Goal: Information Seeking & Learning: Learn about a topic

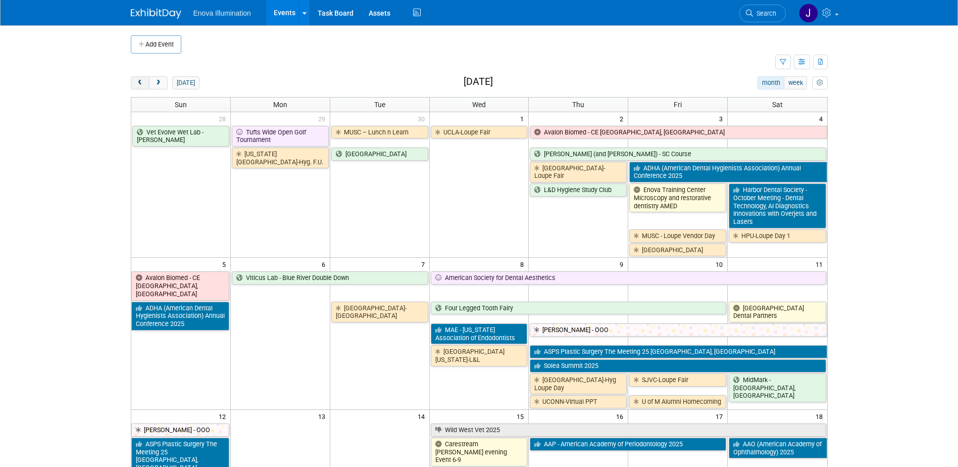
click at [143, 81] on span "prev" at bounding box center [140, 83] width 8 height 7
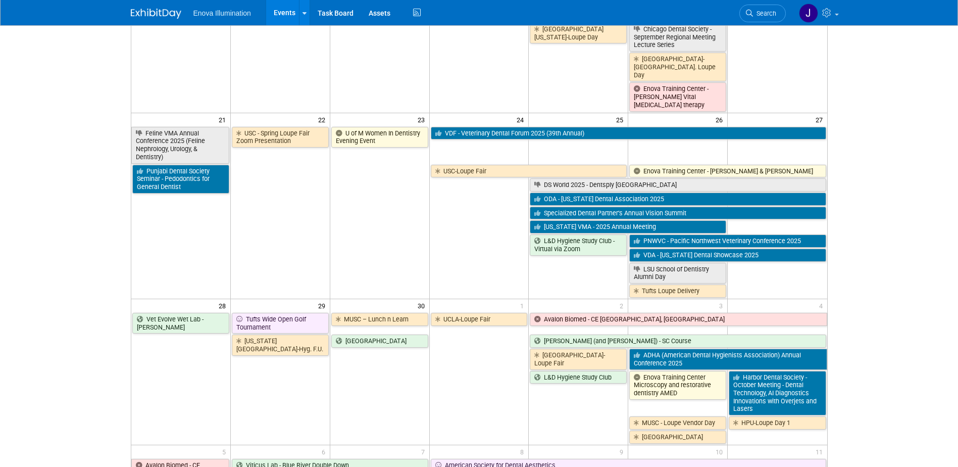
scroll to position [657, 0]
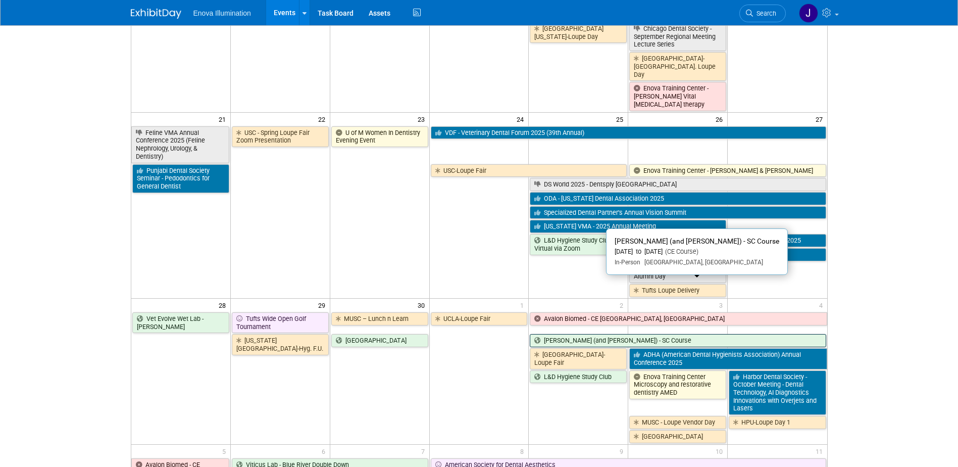
click at [557, 334] on link "[PERSON_NAME] (and [PERSON_NAME]) - SC Course" at bounding box center [678, 340] width 296 height 13
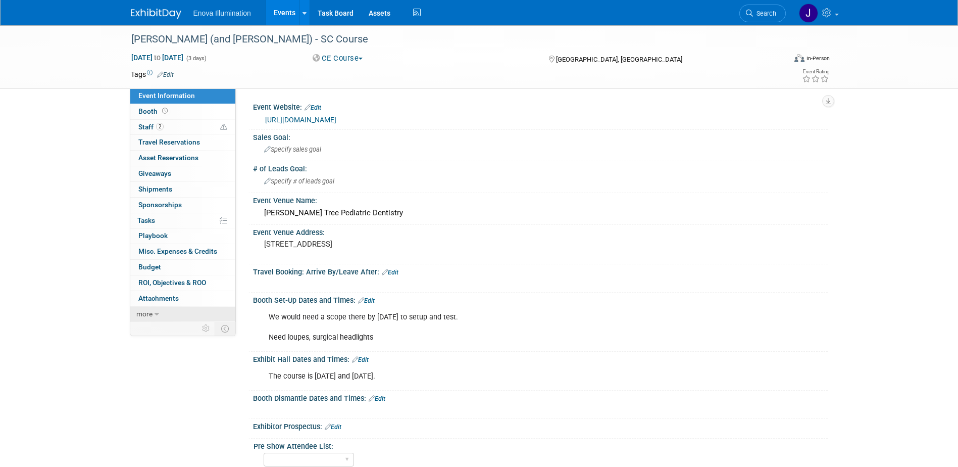
click at [192, 312] on link "more" at bounding box center [182, 314] width 105 height 15
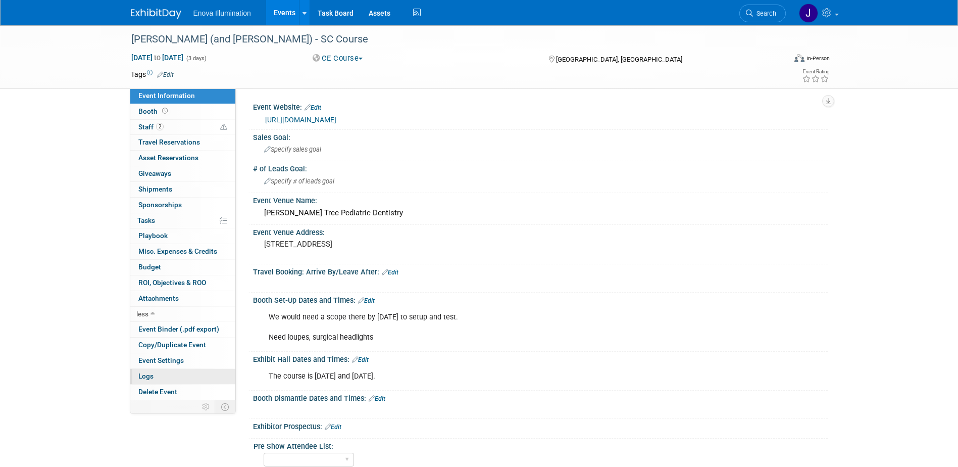
click at [143, 372] on span "Logs" at bounding box center [145, 376] width 15 height 8
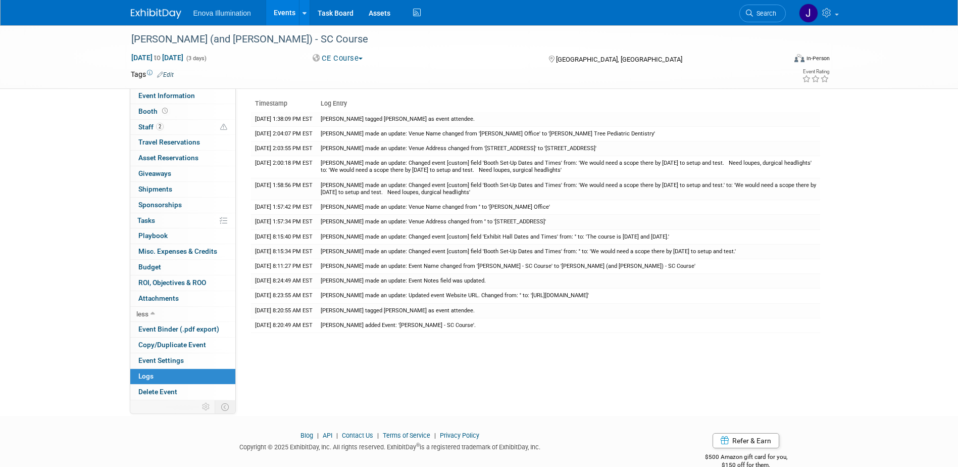
scroll to position [42, 0]
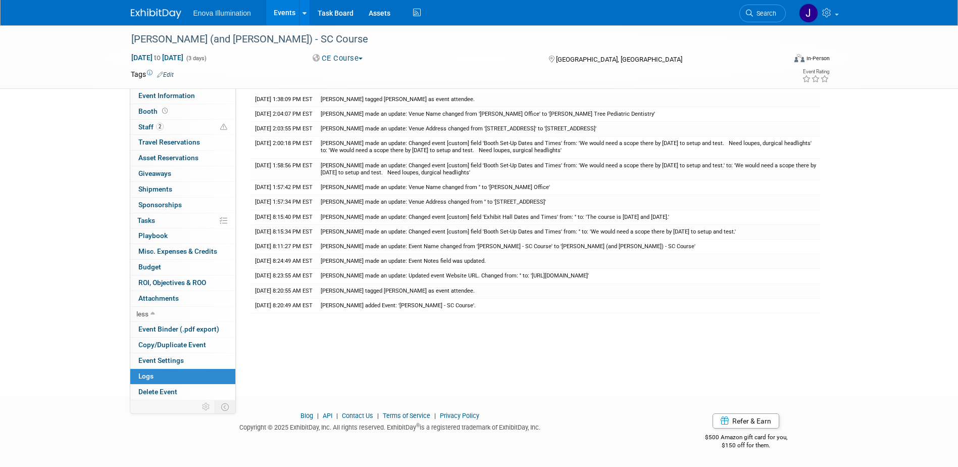
click at [151, 6] on link at bounding box center [162, 9] width 63 height 8
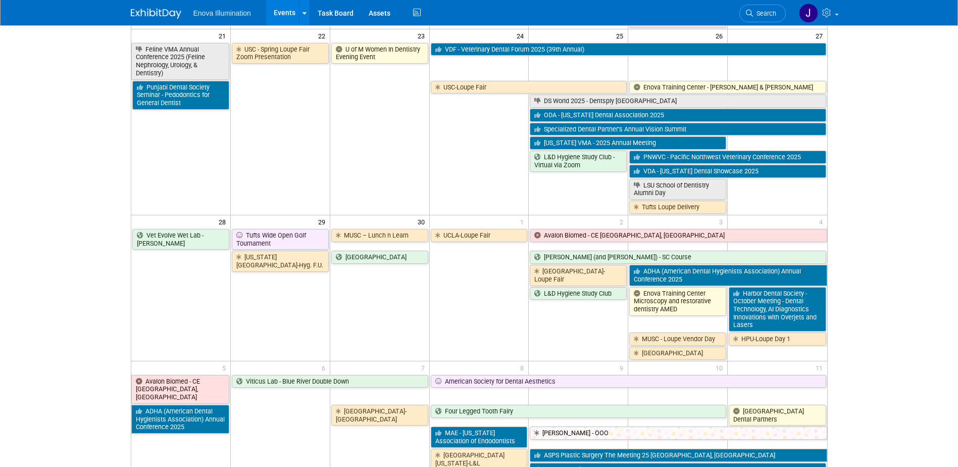
scroll to position [808, 0]
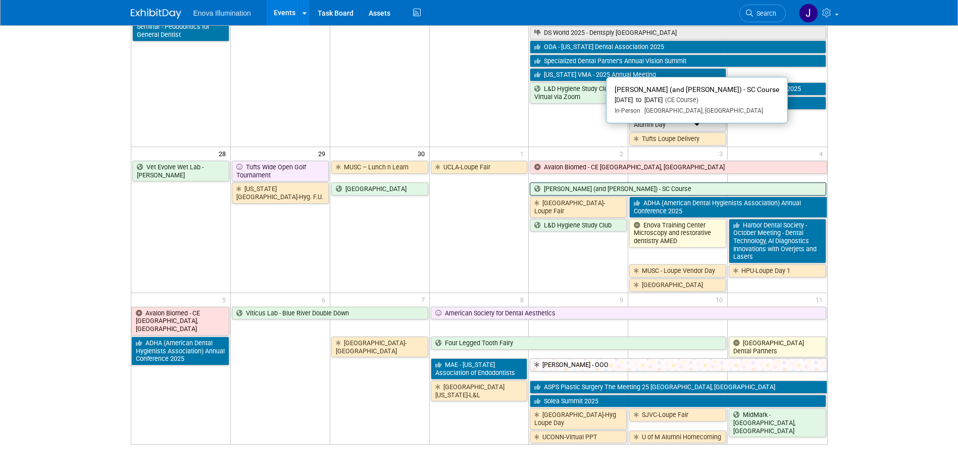
click at [615, 182] on link "[PERSON_NAME] (and [PERSON_NAME]) - SC Course" at bounding box center [678, 188] width 296 height 13
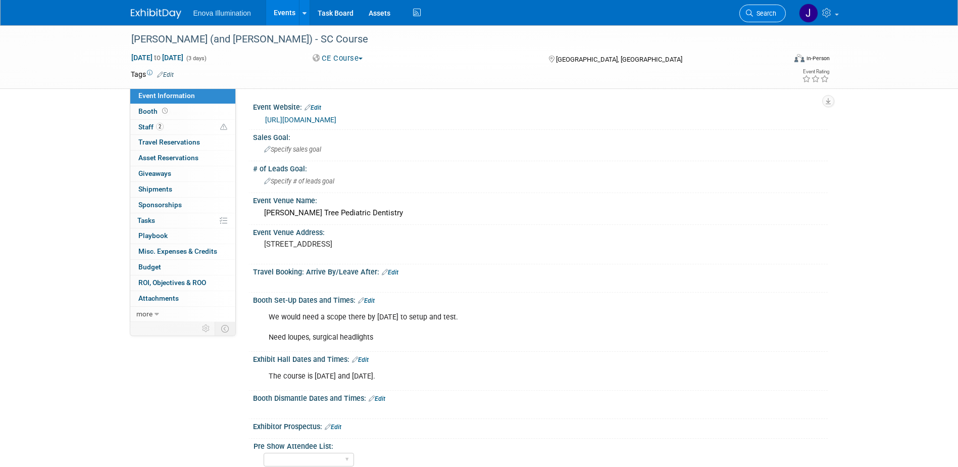
click at [769, 14] on span "Search" at bounding box center [764, 14] width 23 height 8
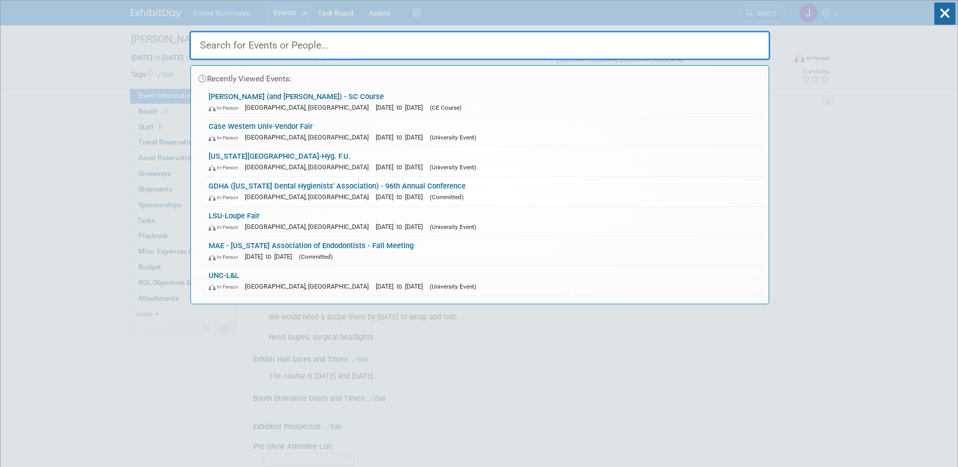
click at [654, 32] on input "text" at bounding box center [479, 45] width 581 height 29
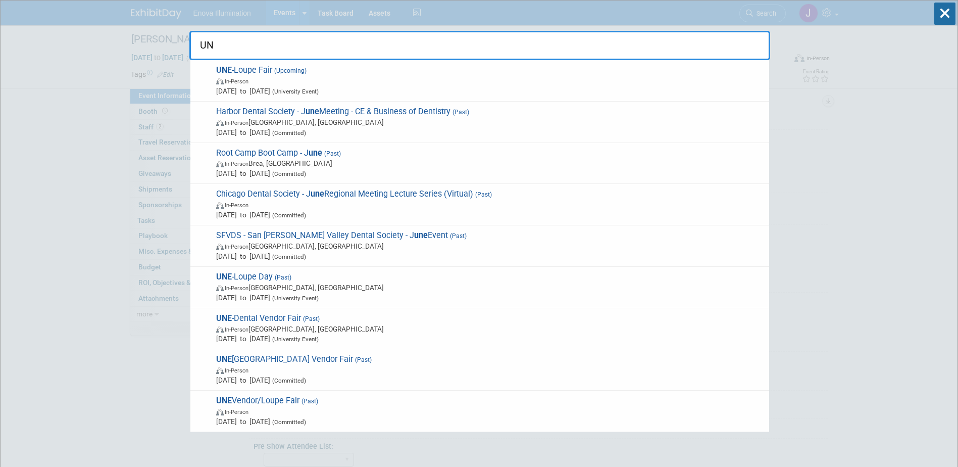
type input "UNE"
drag, startPoint x: 241, startPoint y: 49, endPoint x: 54, endPoint y: 28, distance: 188.1
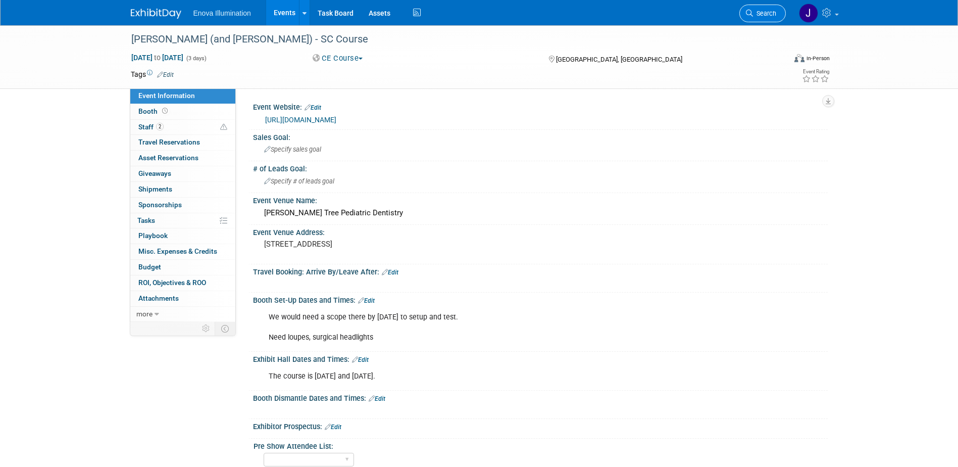
click at [772, 21] on link "Search" at bounding box center [762, 14] width 46 height 18
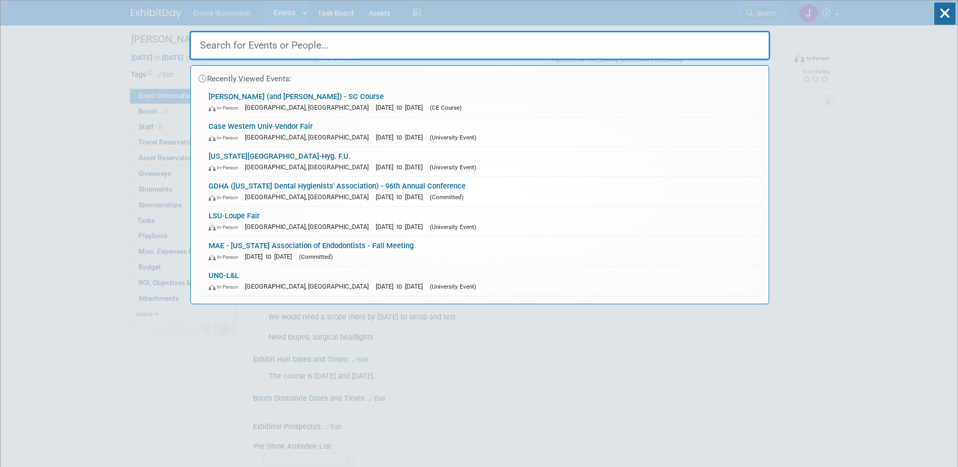
click at [588, 49] on input "text" at bounding box center [479, 45] width 581 height 29
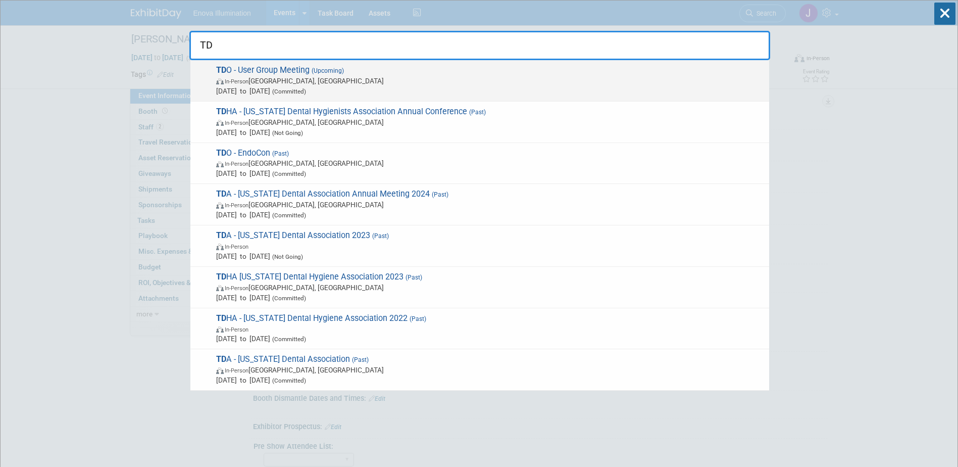
type input "TD"
click at [267, 67] on span "TD O - User Group Meeting (Upcoming) In-Person San Diego, CA Nov 6, 2025 to Nov…" at bounding box center [488, 80] width 551 height 31
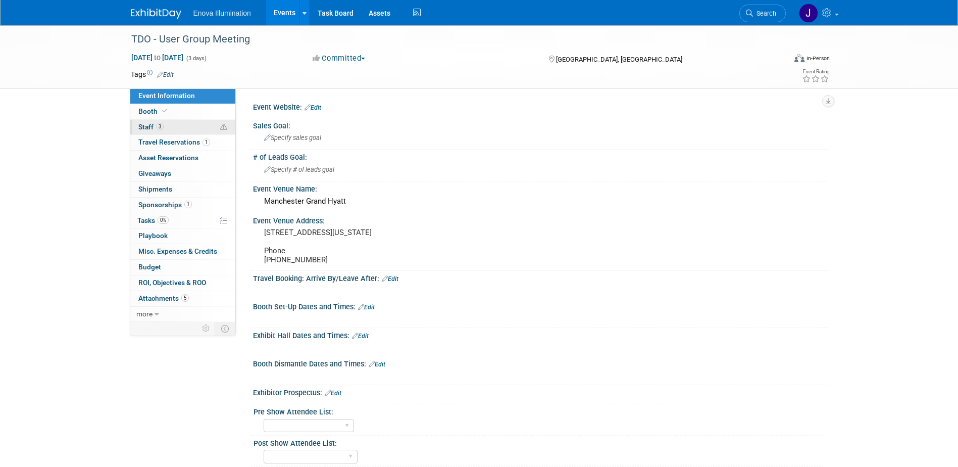
click at [172, 124] on link "3 Staff 3" at bounding box center [182, 127] width 105 height 15
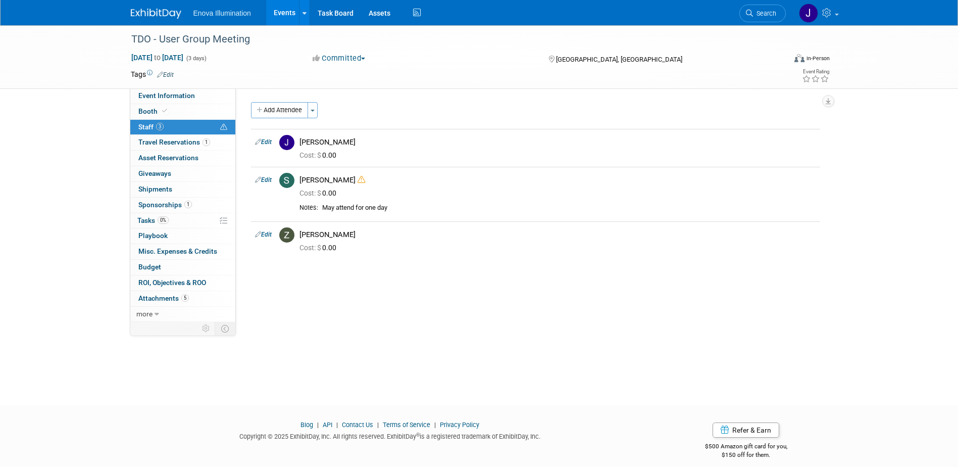
click at [161, 11] on img at bounding box center [156, 14] width 51 height 10
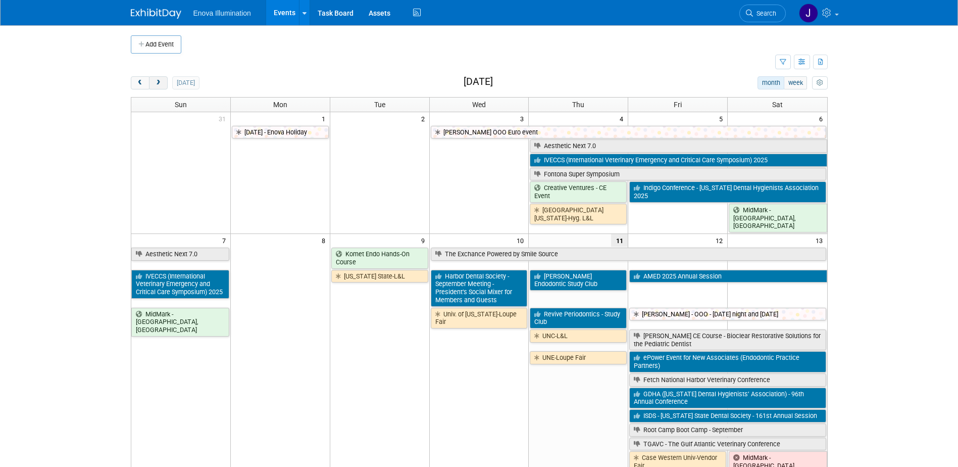
click at [160, 83] on span "next" at bounding box center [159, 83] width 8 height 7
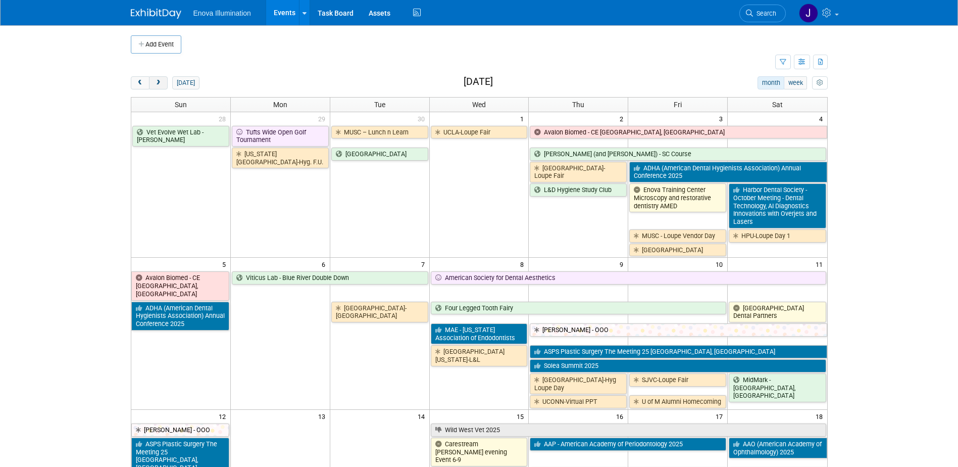
click at [160, 83] on span "next" at bounding box center [159, 83] width 8 height 7
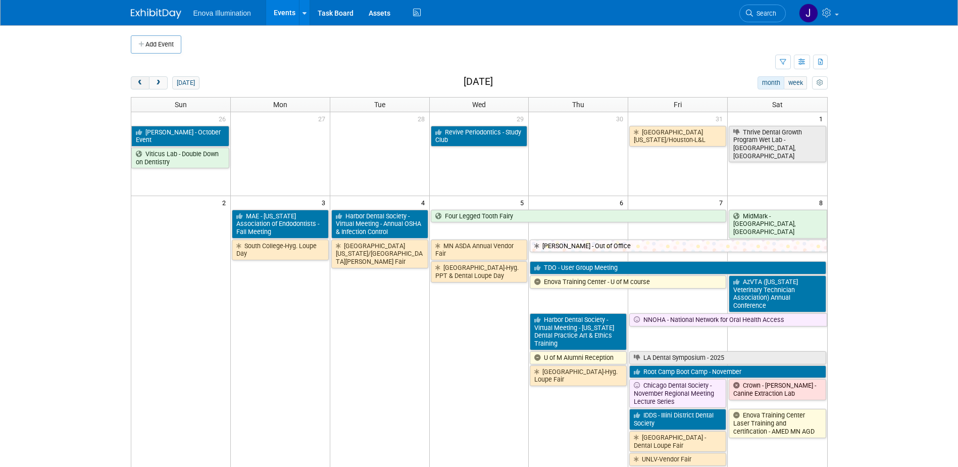
click at [141, 78] on button "prev" at bounding box center [140, 82] width 19 height 13
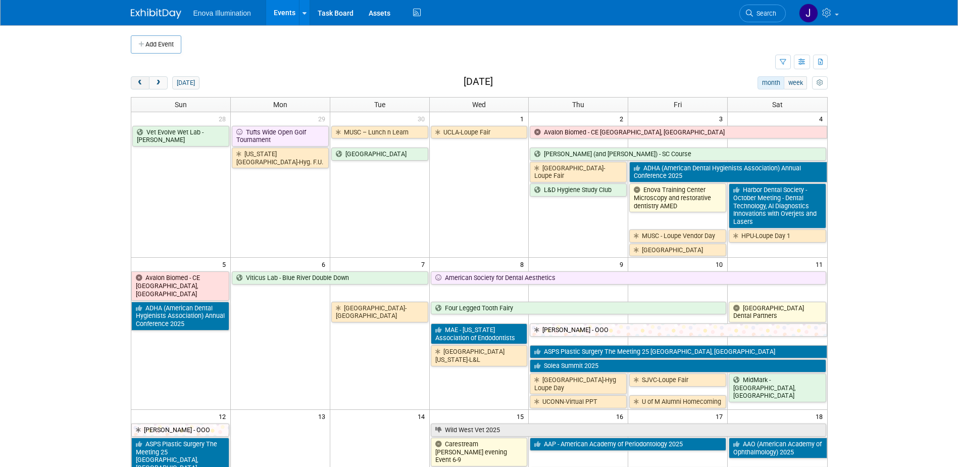
click at [141, 78] on button "prev" at bounding box center [140, 82] width 19 height 13
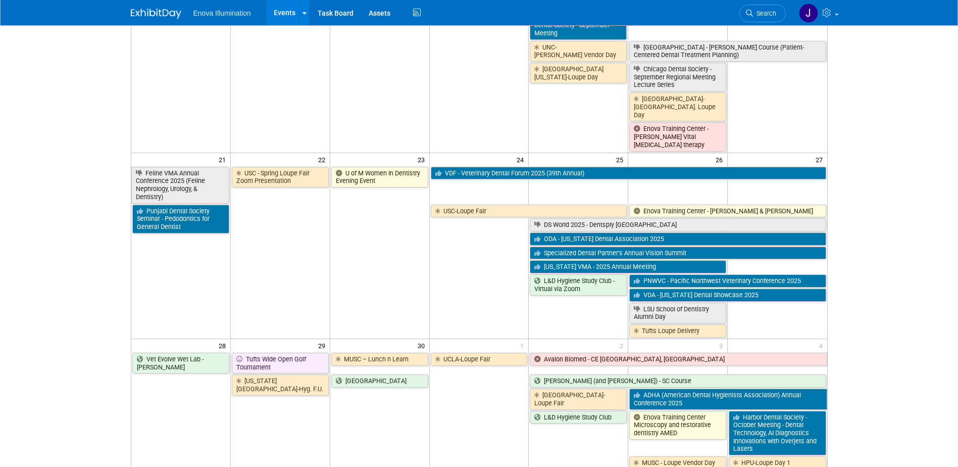
scroll to position [657, 0]
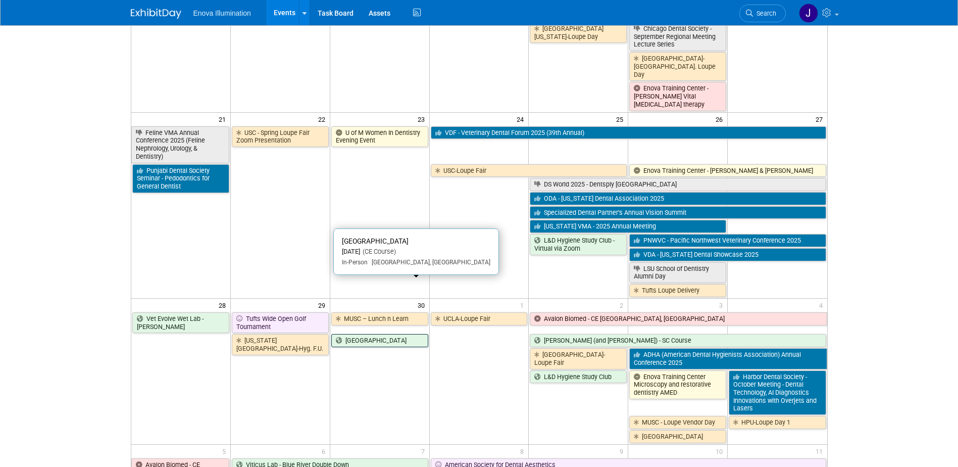
click at [375, 334] on link "[GEOGRAPHIC_DATA]" at bounding box center [379, 340] width 97 height 13
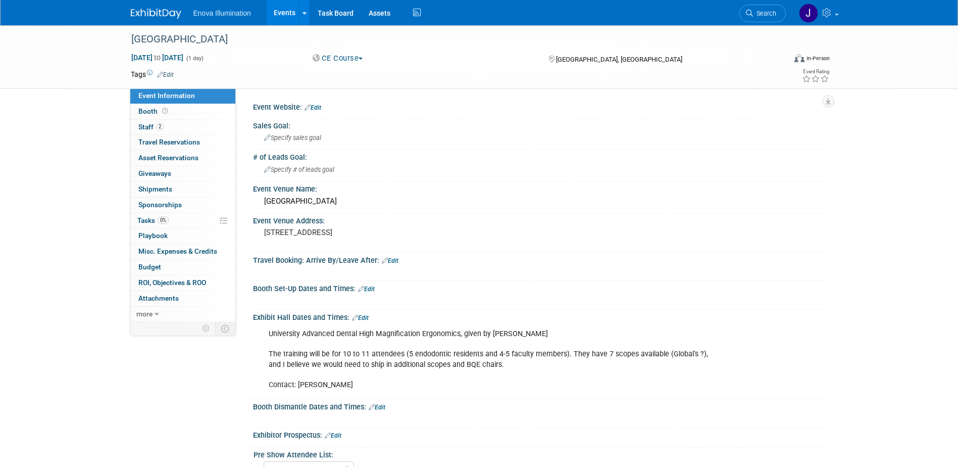
click at [763, 23] on li "Search" at bounding box center [762, 12] width 46 height 25
click at [761, 18] on link "Search" at bounding box center [762, 14] width 46 height 18
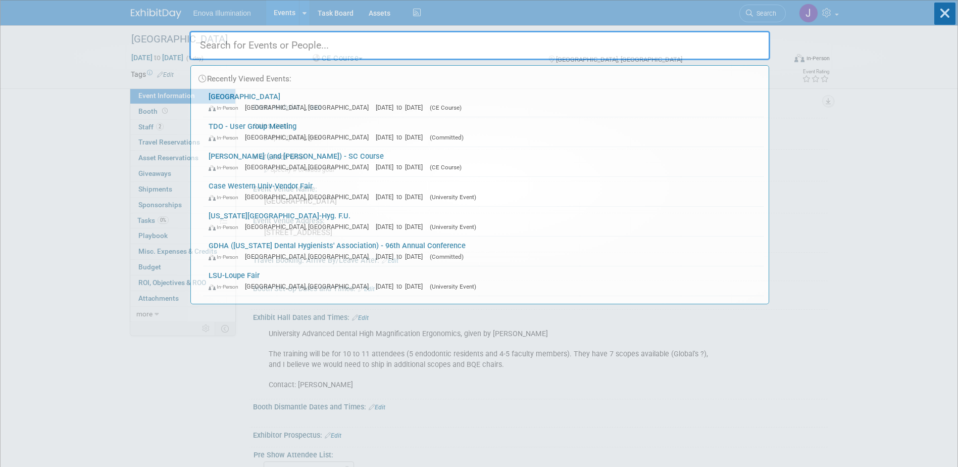
click at [745, 43] on input "text" at bounding box center [479, 45] width 581 height 29
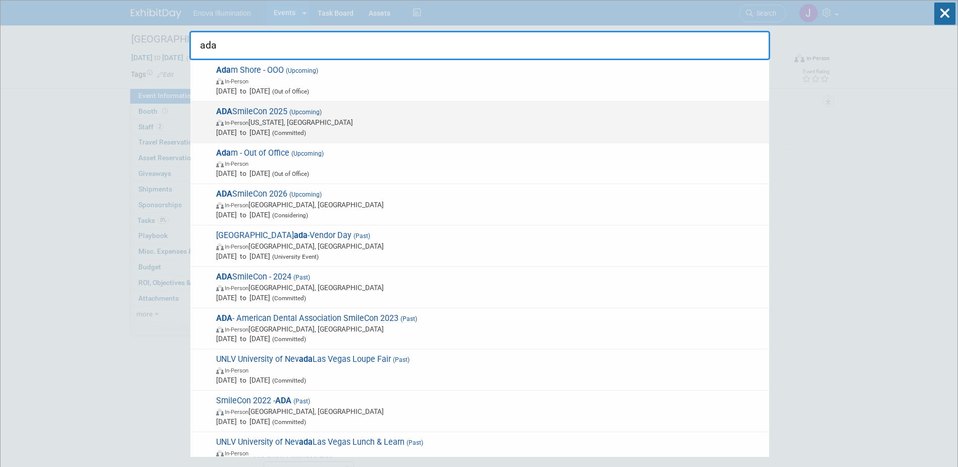
type input "ada"
click at [279, 116] on span "ADA SmileCon 2025 (Upcoming) In-Person Washington, DC Oct 23, 2025 to Oct 25, 2…" at bounding box center [488, 122] width 551 height 31
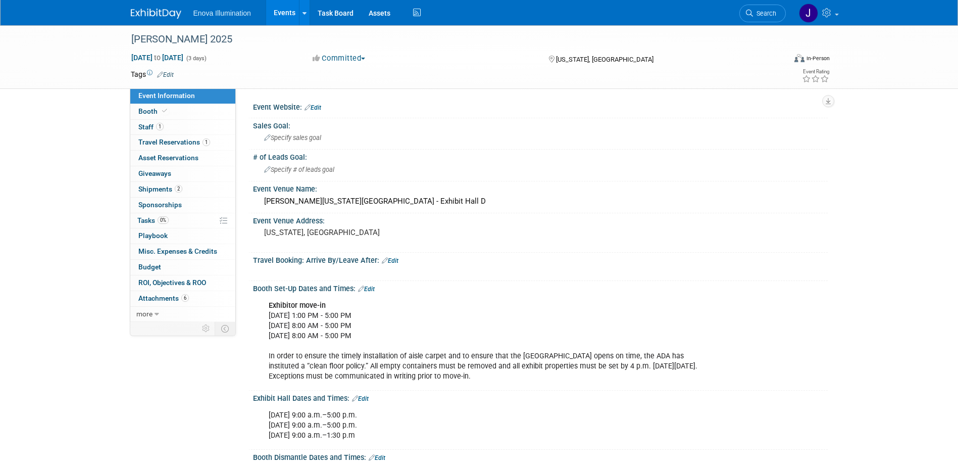
click at [193, 126] on link "1 Staff 1" at bounding box center [182, 127] width 105 height 15
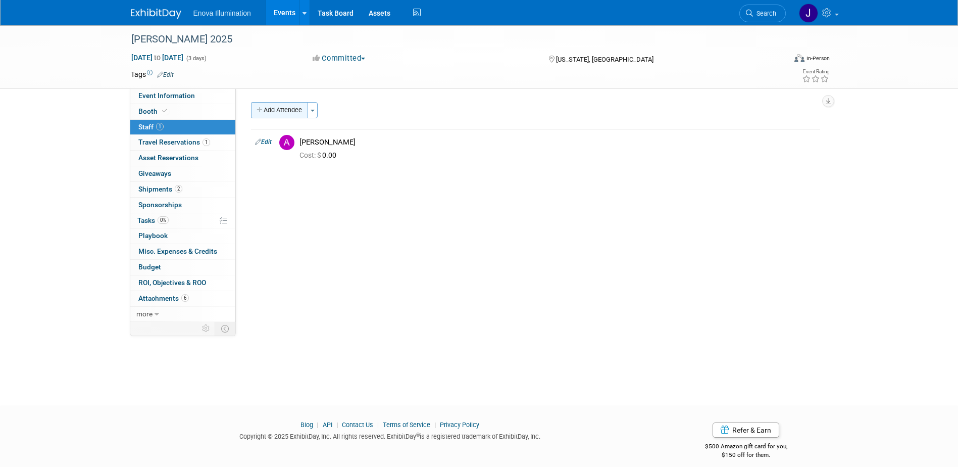
click at [280, 110] on button "Add Attendee" at bounding box center [279, 110] width 57 height 16
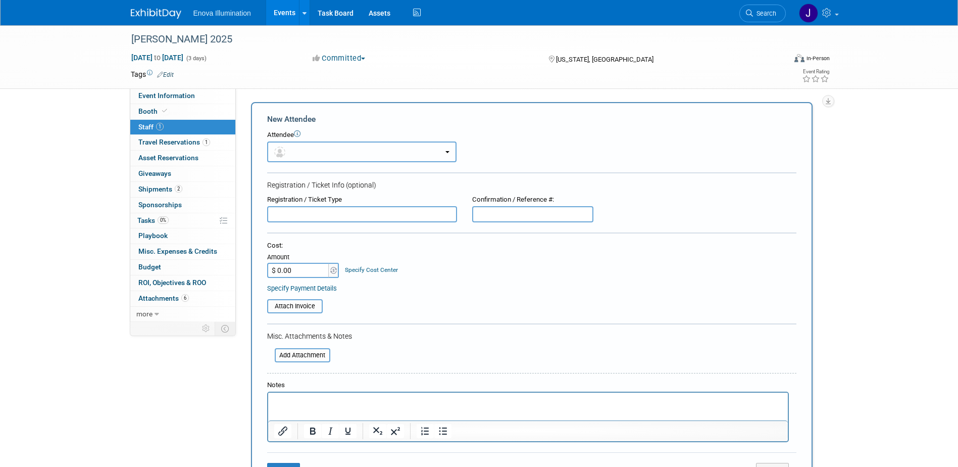
click at [284, 150] on img "button" at bounding box center [279, 151] width 11 height 11
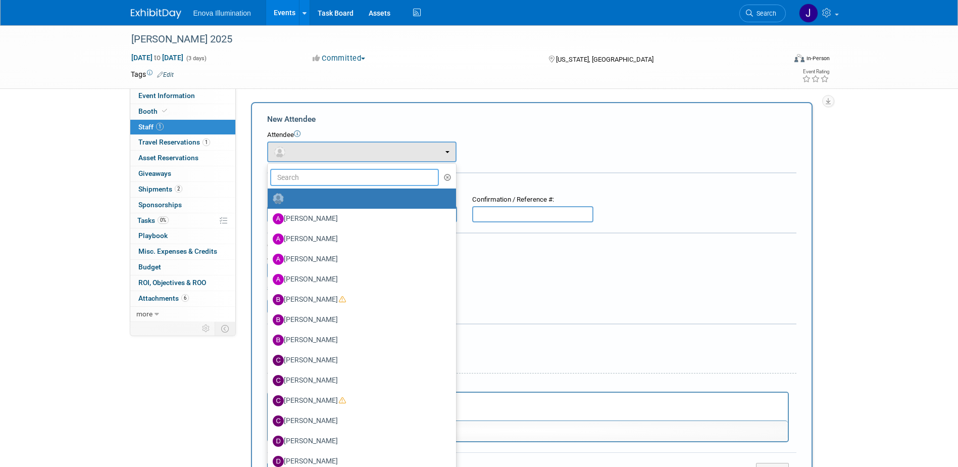
click at [286, 177] on input "text" at bounding box center [354, 177] width 169 height 17
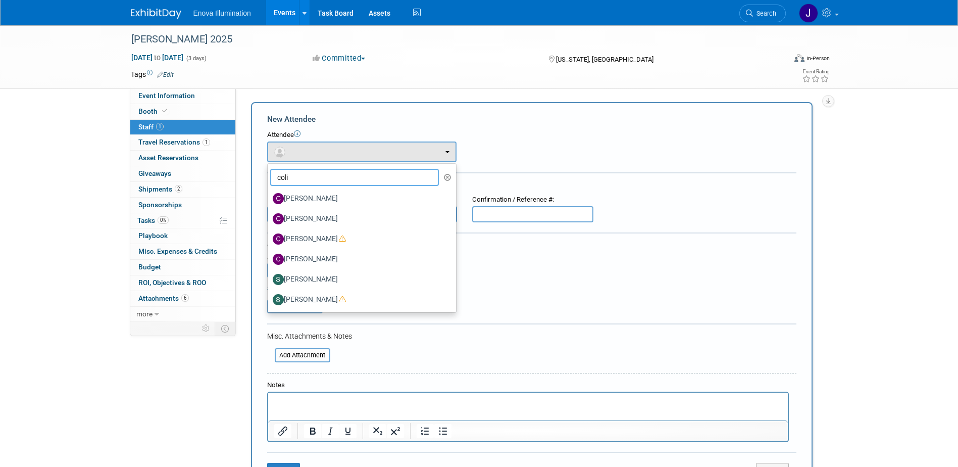
type input "[PERSON_NAME]"
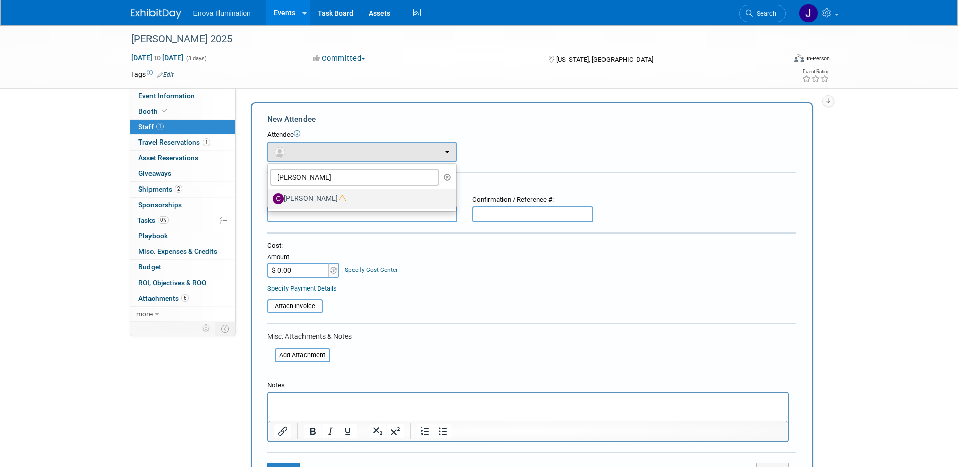
click at [299, 199] on label "[PERSON_NAME]" at bounding box center [359, 198] width 173 height 16
click at [269, 199] on input "[PERSON_NAME]" at bounding box center [266, 197] width 7 height 7
select select "dfb92433-3337-415e-a506-7b7030115af7"
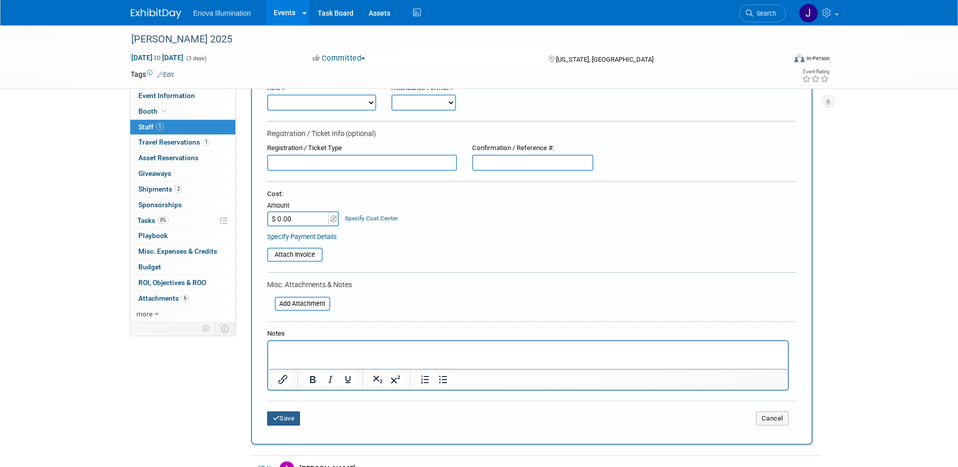
click at [294, 417] on button "Save" at bounding box center [283, 418] width 33 height 14
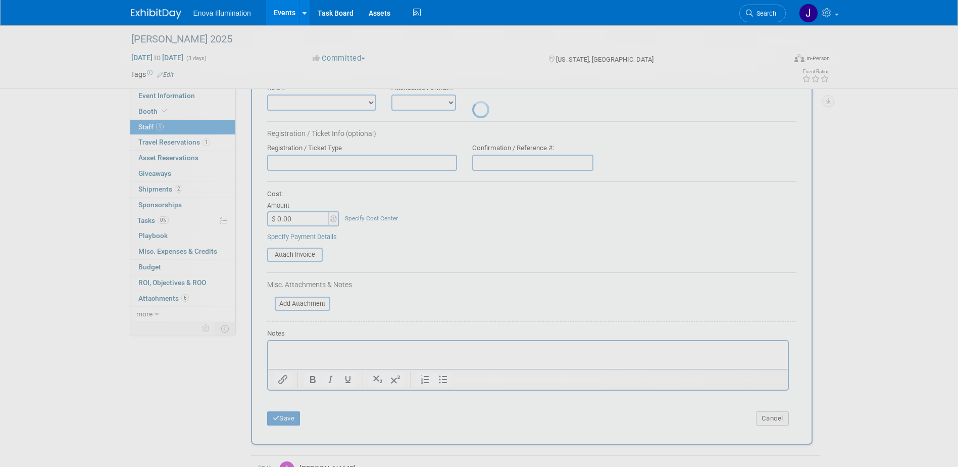
scroll to position [9, 0]
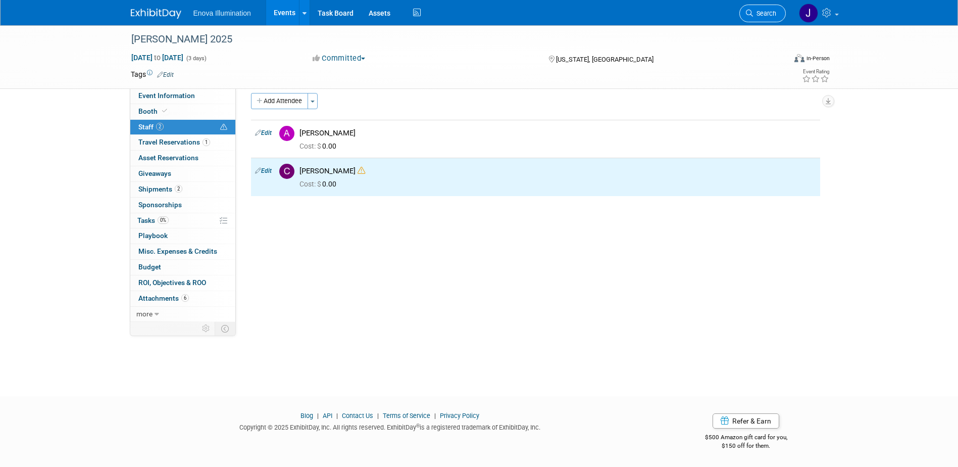
click at [758, 11] on span "Search" at bounding box center [764, 14] width 23 height 8
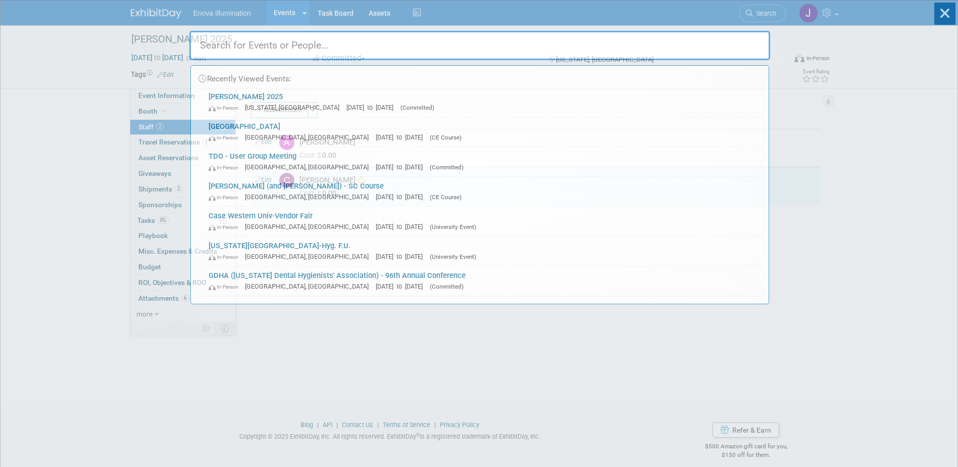
click at [685, 44] on input "text" at bounding box center [479, 45] width 581 height 29
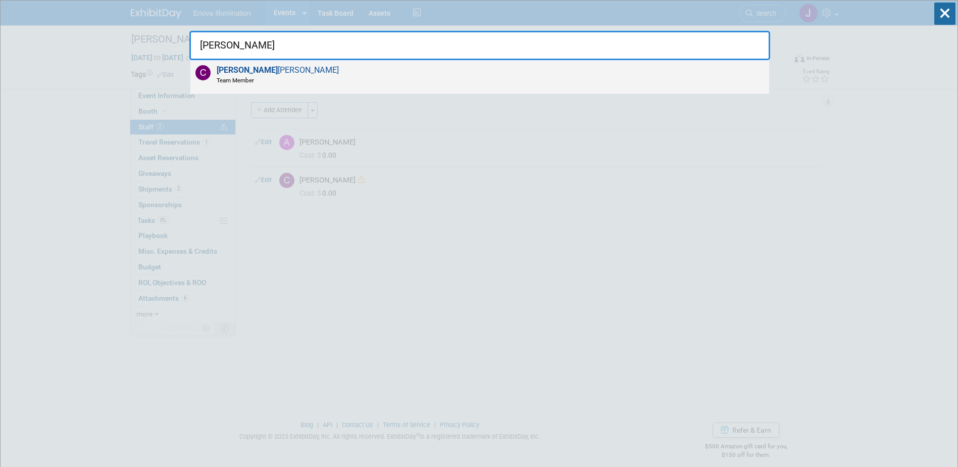
type input "colin"
click at [245, 71] on span "Colin Bushell Team Member" at bounding box center [276, 74] width 125 height 19
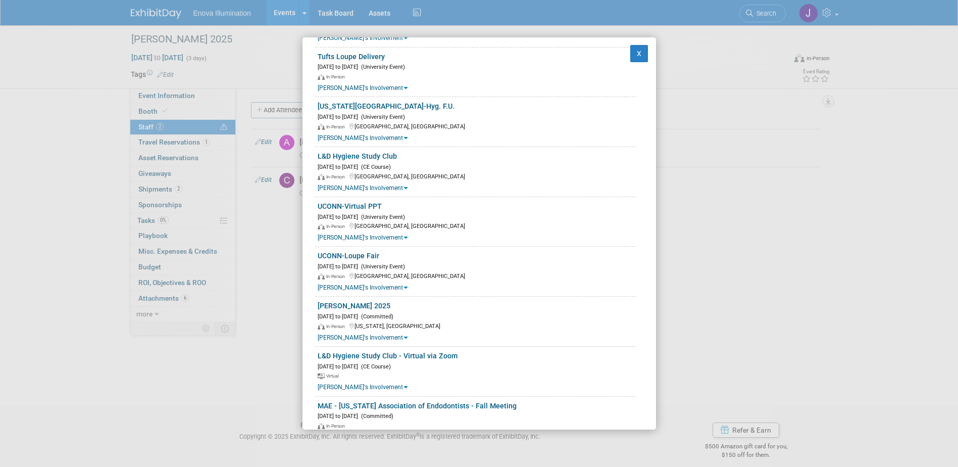
scroll to position [404, 0]
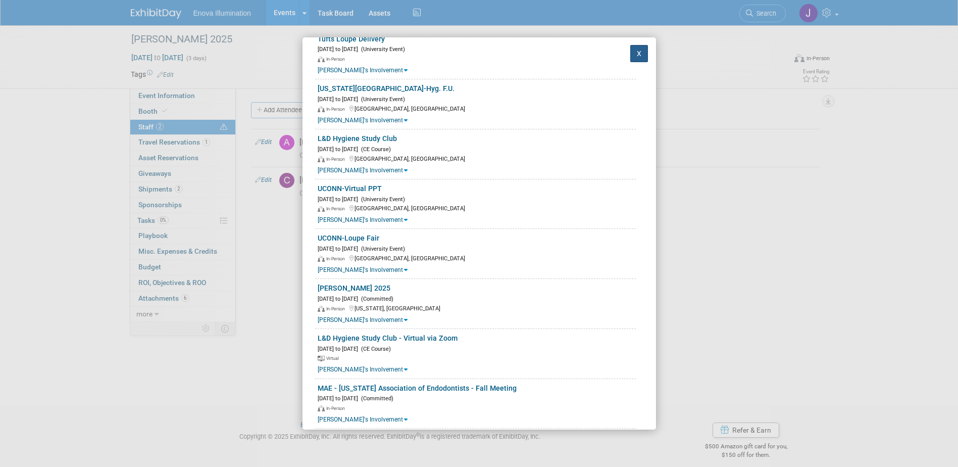
click at [633, 58] on button "X" at bounding box center [639, 53] width 18 height 17
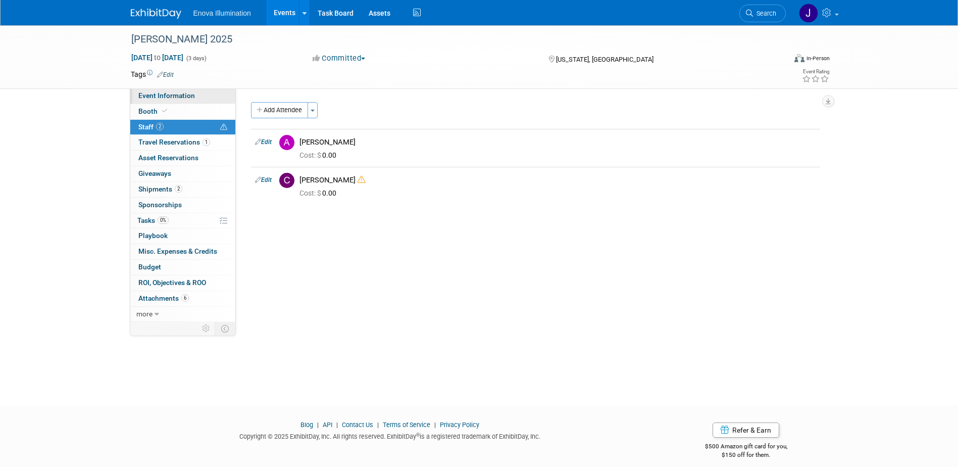
click at [203, 97] on link "Event Information" at bounding box center [182, 95] width 105 height 15
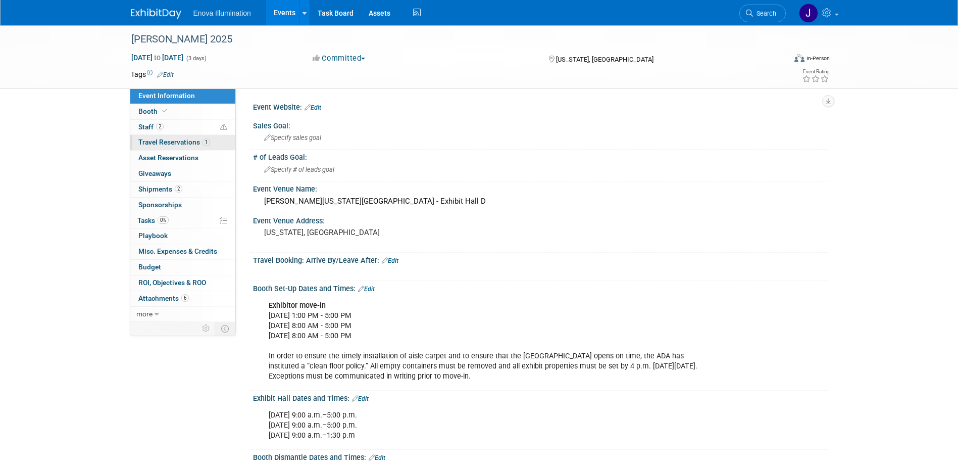
click at [181, 141] on span "Travel Reservations 1" at bounding box center [174, 142] width 72 height 8
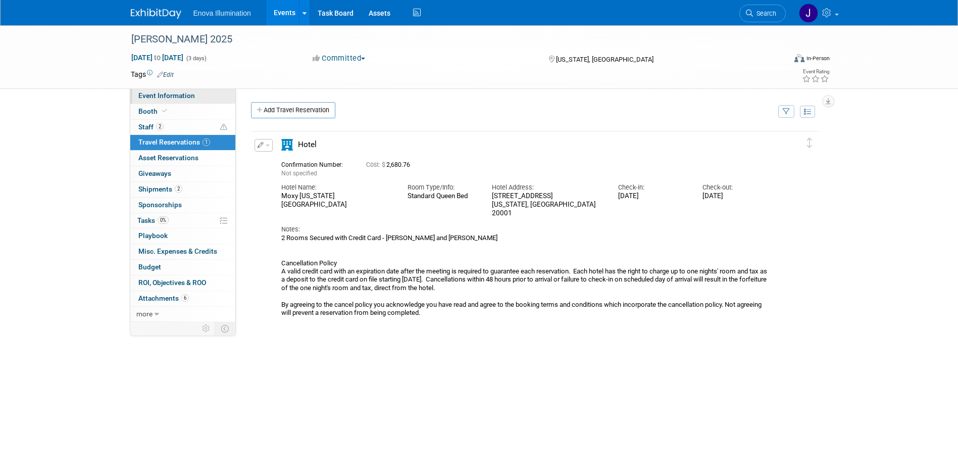
click at [173, 96] on span "Event Information" at bounding box center [166, 95] width 57 height 8
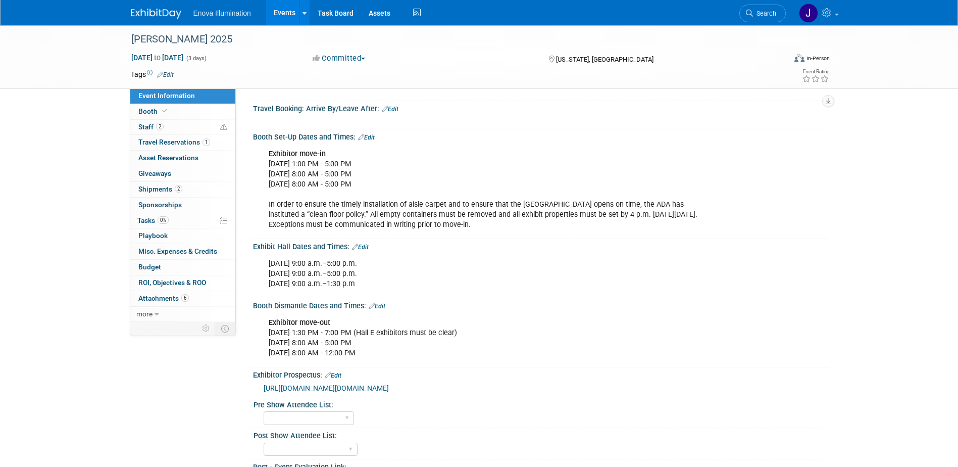
scroll to position [0, 0]
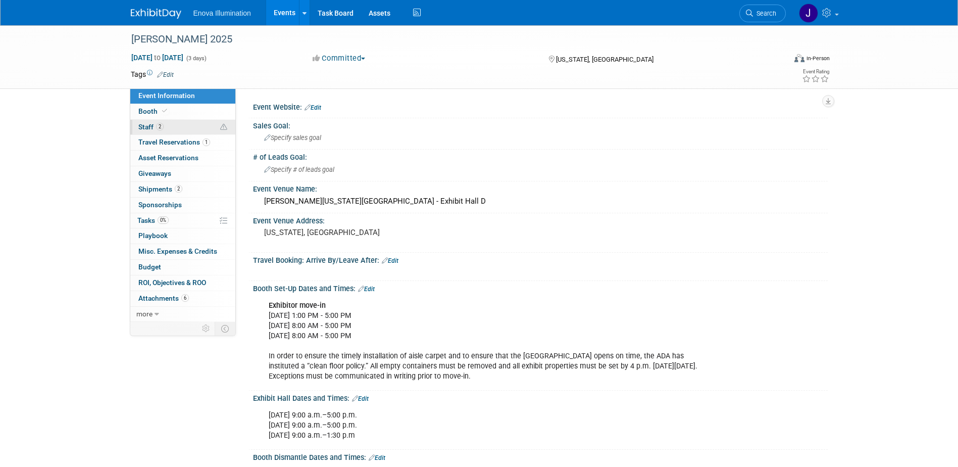
click at [184, 130] on link "2 Staff 2" at bounding box center [182, 127] width 105 height 15
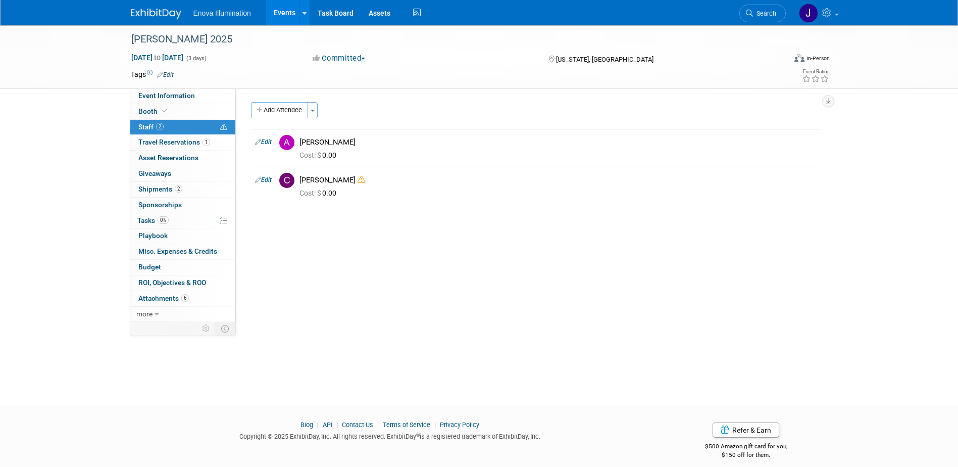
click at [132, 11] on img at bounding box center [156, 14] width 51 height 10
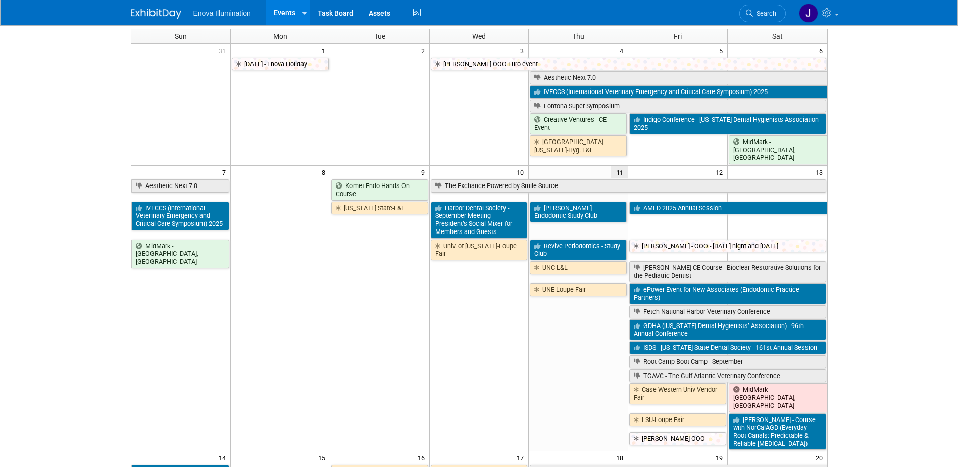
scroll to position [51, 0]
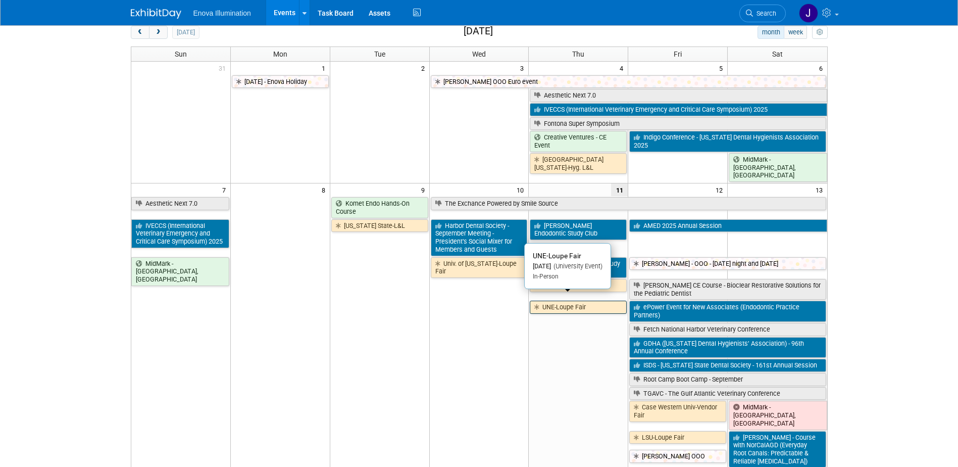
click at [541, 304] on icon at bounding box center [538, 307] width 8 height 7
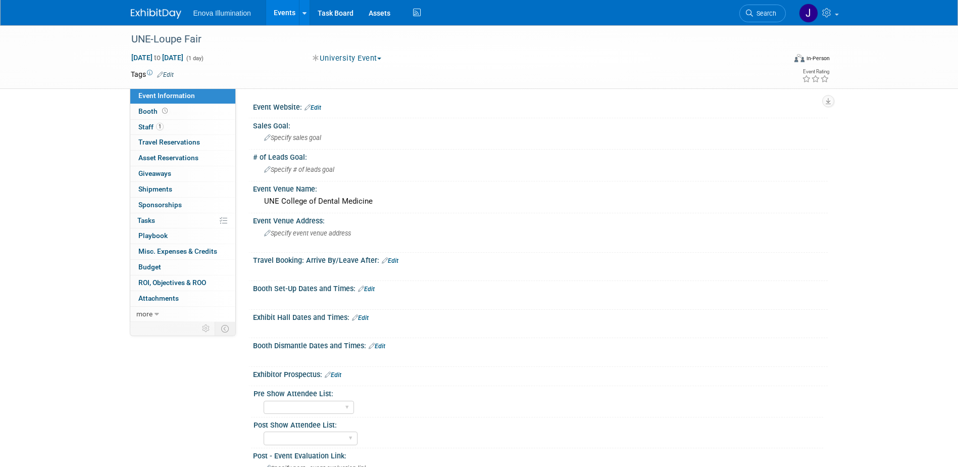
click at [164, 16] on img at bounding box center [156, 14] width 51 height 10
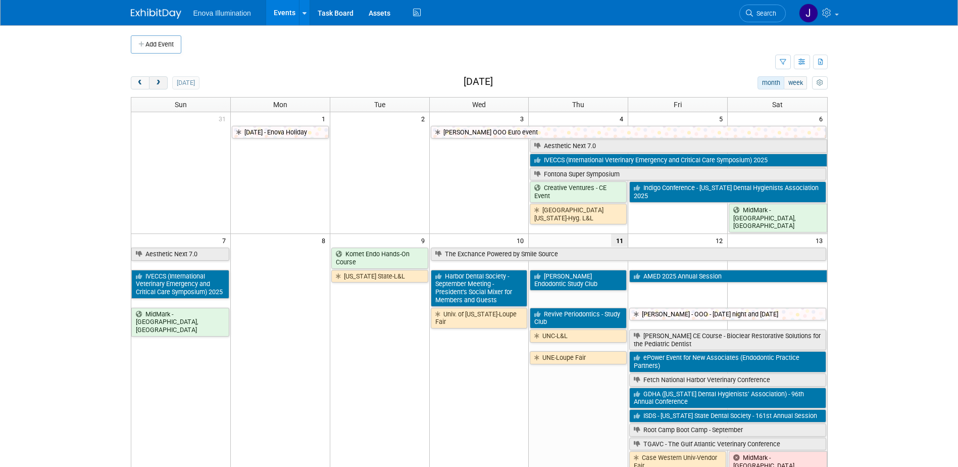
click at [166, 83] on button "next" at bounding box center [158, 82] width 19 height 13
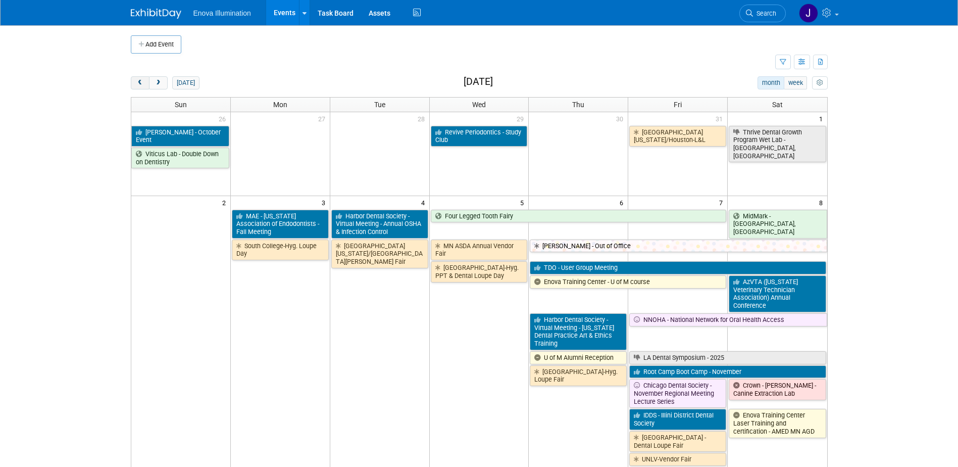
click at [142, 78] on button "prev" at bounding box center [140, 82] width 19 height 13
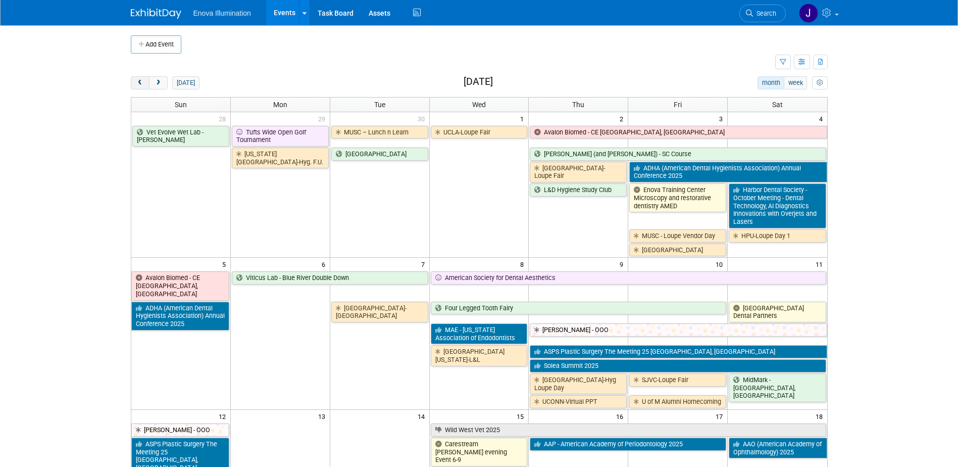
click at [142, 78] on button "prev" at bounding box center [140, 82] width 19 height 13
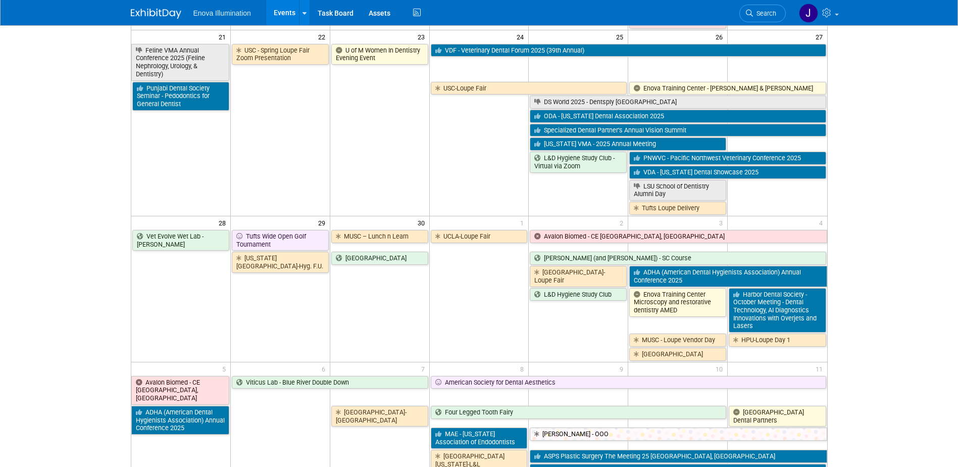
scroll to position [688, 0]
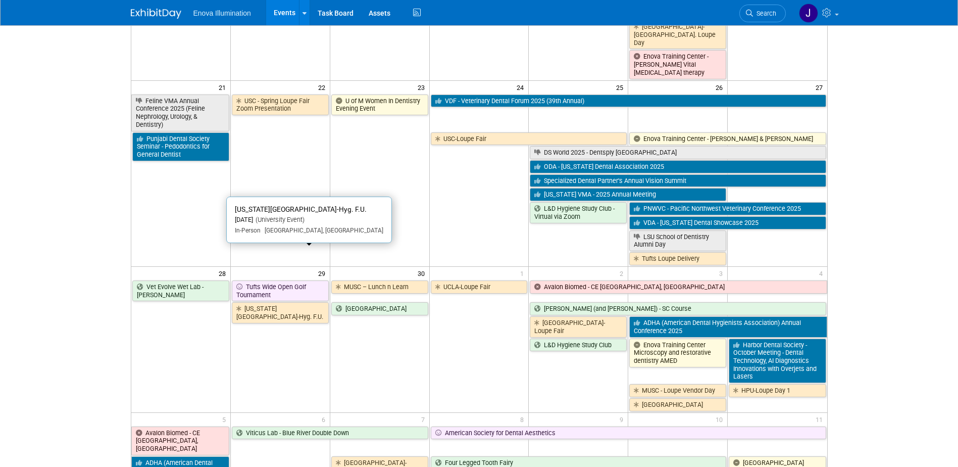
click at [279, 302] on link "[US_STATE][GEOGRAPHIC_DATA]-Hyg. F.U." at bounding box center [280, 312] width 97 height 21
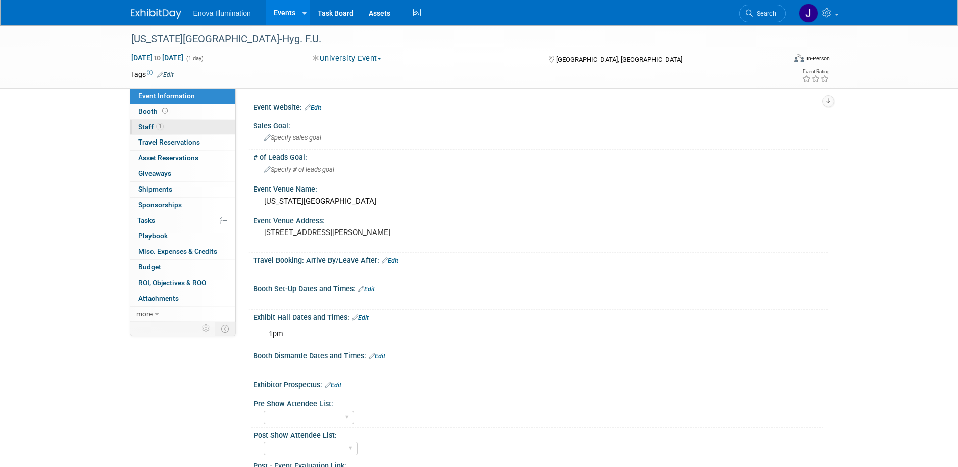
click at [143, 125] on span "Staff 1" at bounding box center [150, 127] width 25 height 8
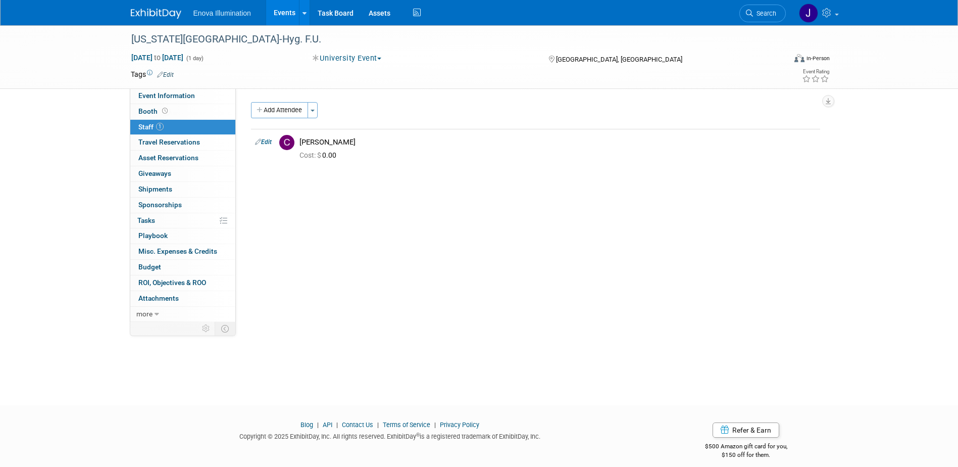
click at [151, 17] on img at bounding box center [156, 14] width 51 height 10
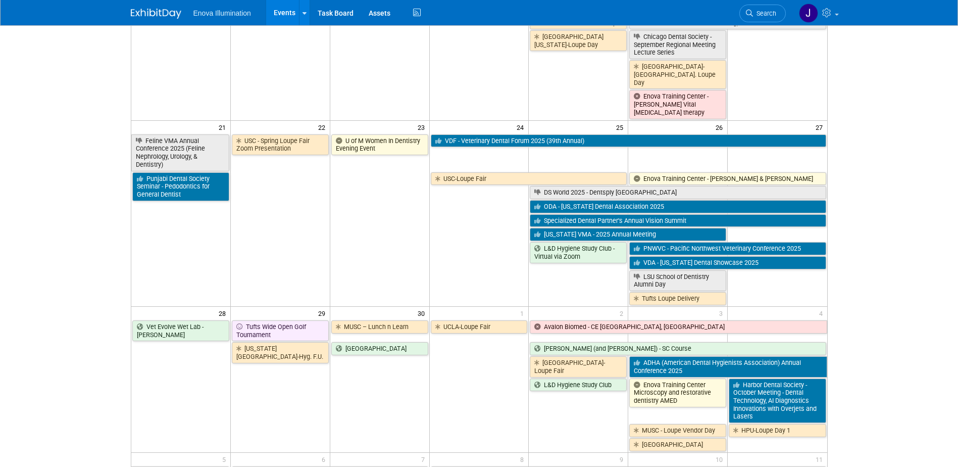
scroll to position [707, 0]
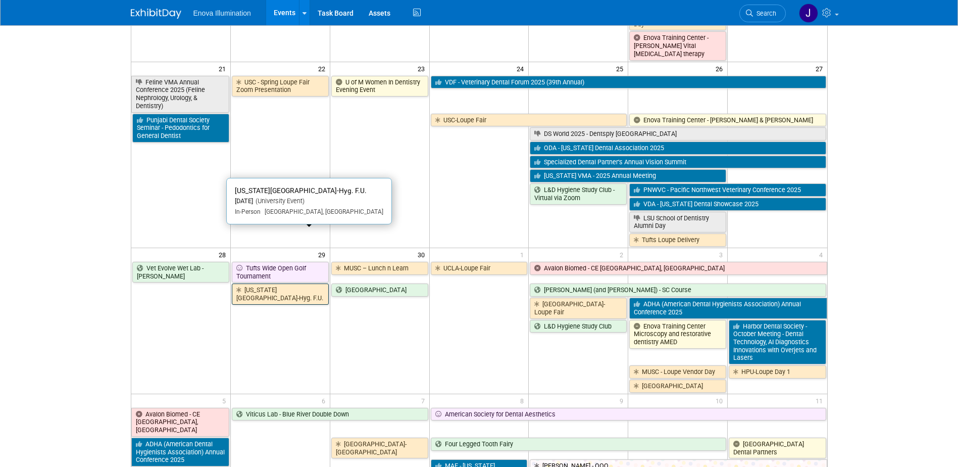
click at [300, 283] on link "[US_STATE][GEOGRAPHIC_DATA]-Hyg. F.U." at bounding box center [280, 293] width 97 height 21
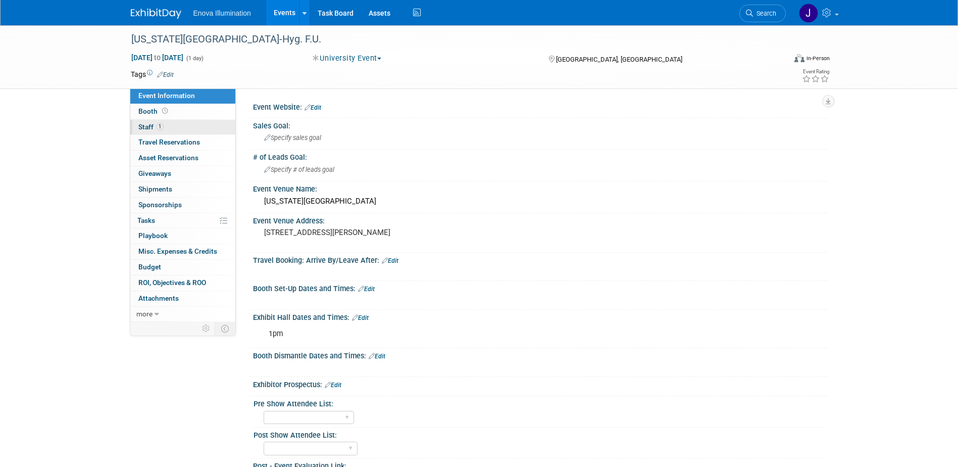
click at [166, 129] on link "1 Staff 1" at bounding box center [182, 127] width 105 height 15
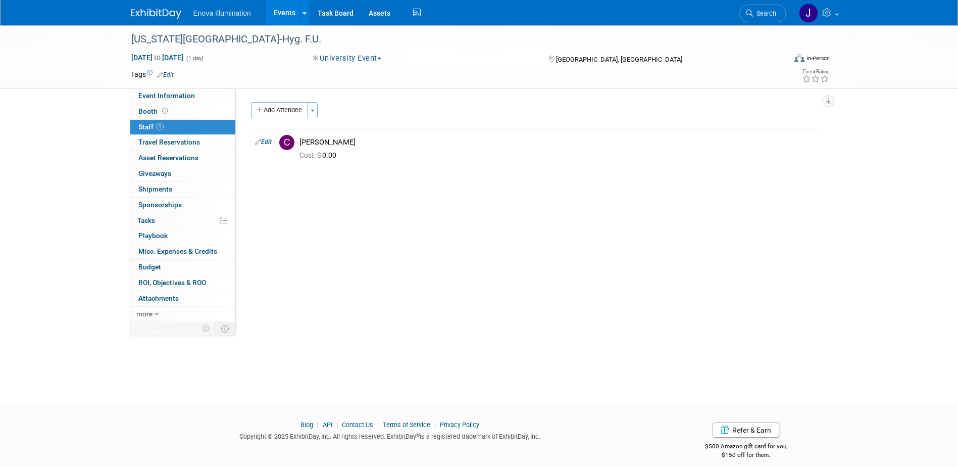
click at [166, 12] on img at bounding box center [156, 14] width 51 height 10
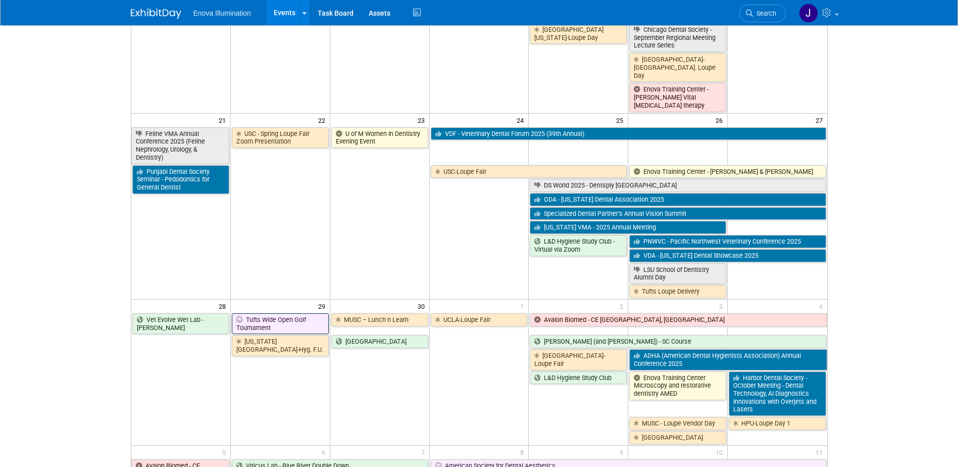
scroll to position [657, 0]
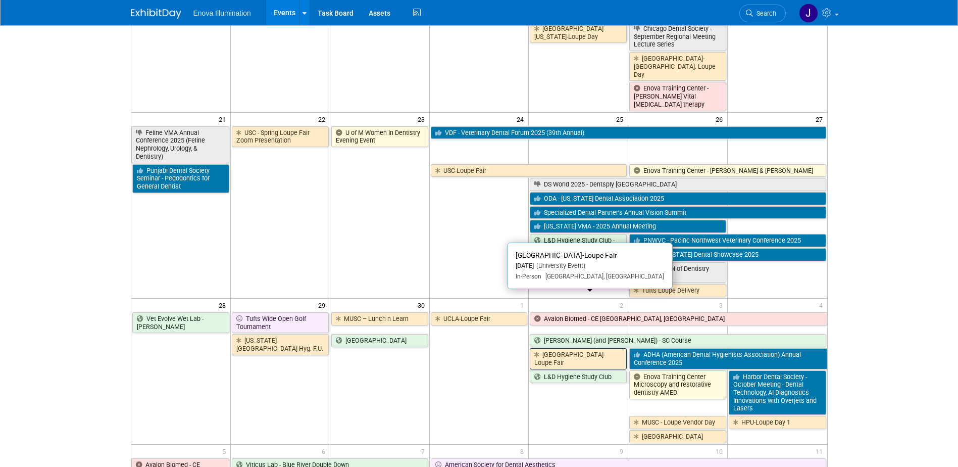
click at [578, 348] on link "[GEOGRAPHIC_DATA]-Loupe Fair" at bounding box center [578, 358] width 97 height 21
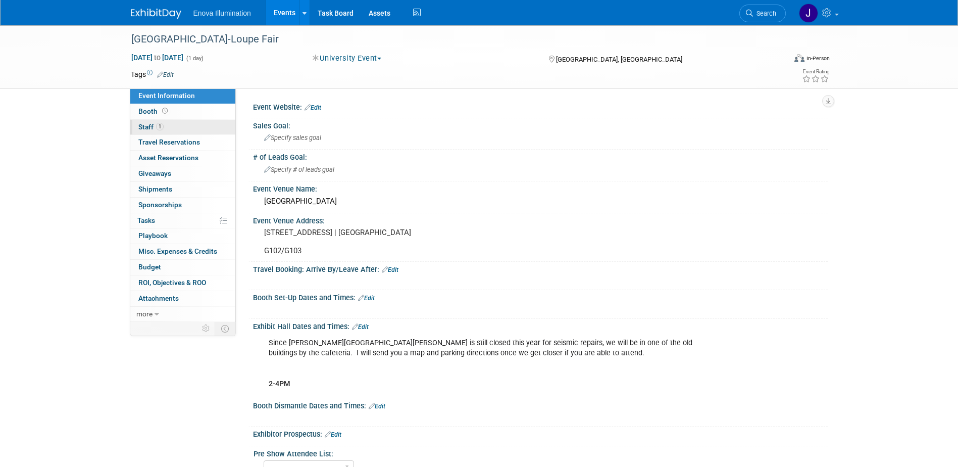
click at [150, 128] on span "Staff 1" at bounding box center [150, 127] width 25 height 8
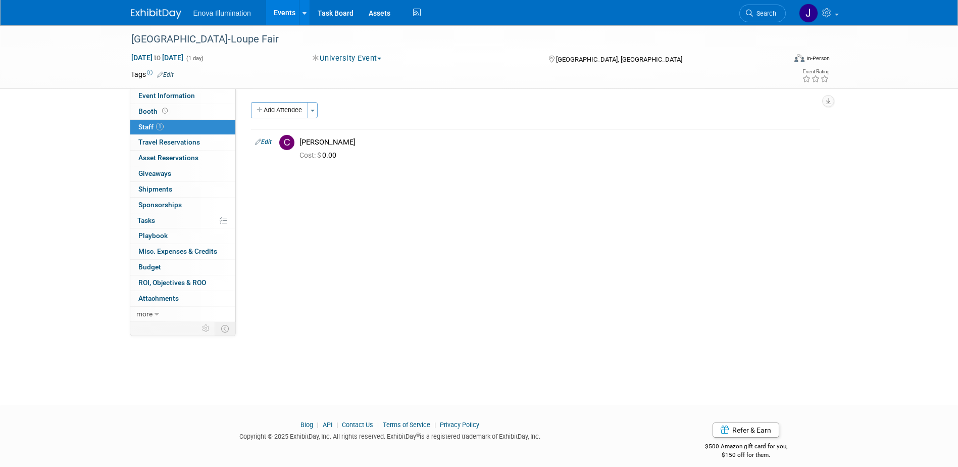
click at [158, 17] on img at bounding box center [156, 14] width 51 height 10
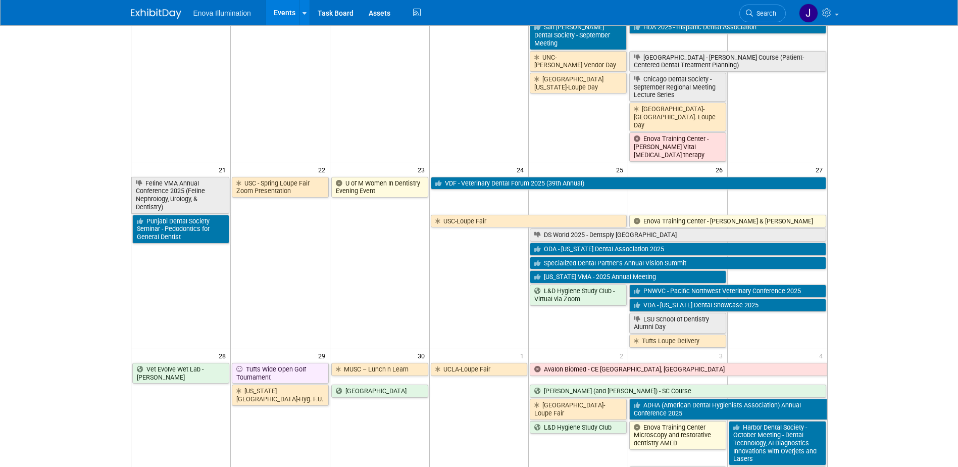
scroll to position [657, 0]
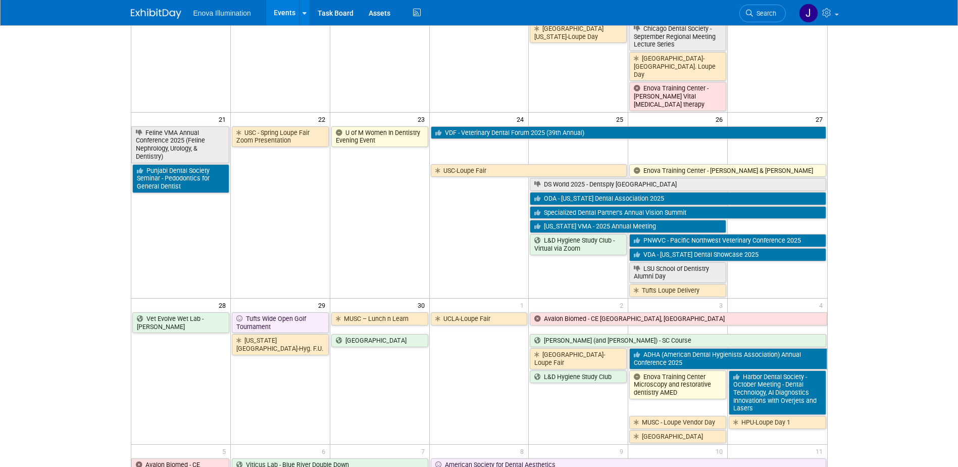
click at [678, 348] on link "ADHA (American Dental Hygienists Association) Annual Conference 2025" at bounding box center [727, 358] width 197 height 21
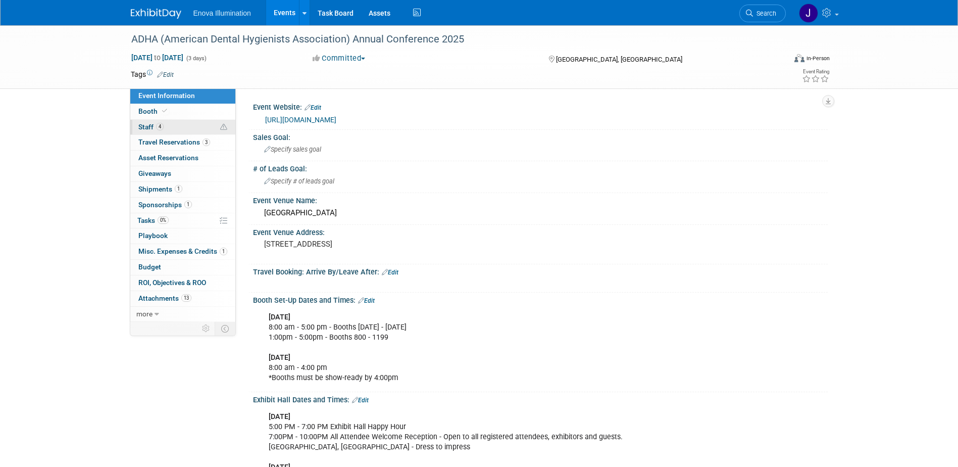
click at [176, 129] on link "4 Staff 4" at bounding box center [182, 127] width 105 height 15
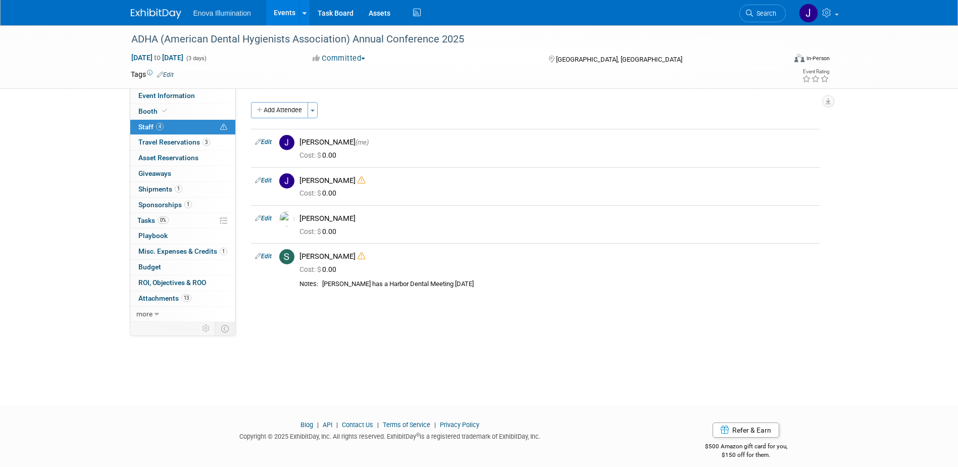
click at [157, 15] on img at bounding box center [156, 14] width 51 height 10
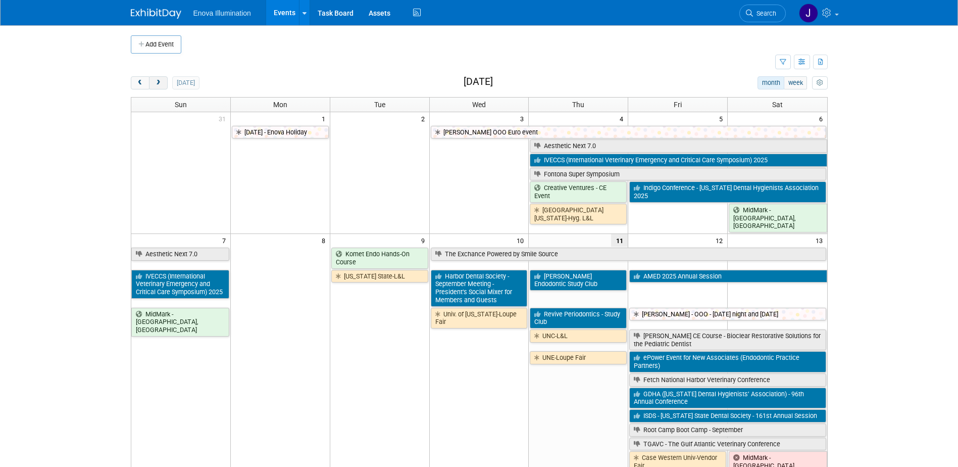
click at [165, 80] on button "next" at bounding box center [158, 82] width 19 height 13
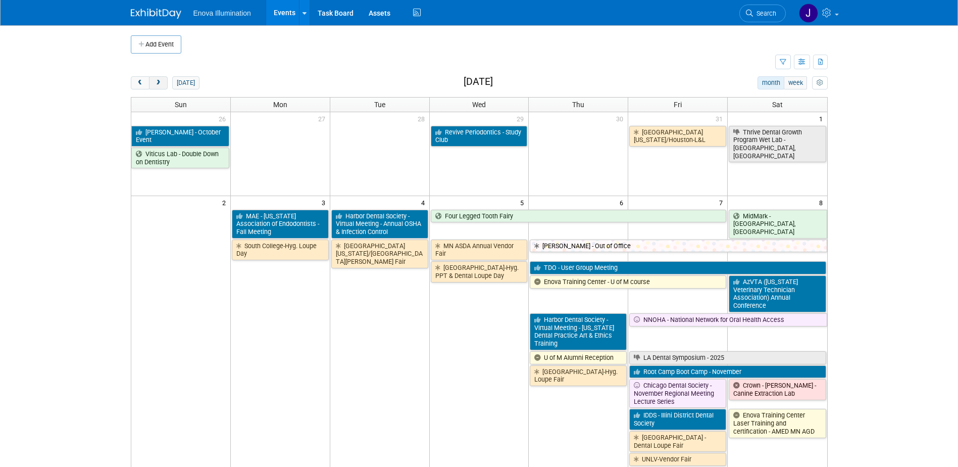
click at [165, 80] on button "next" at bounding box center [158, 82] width 19 height 13
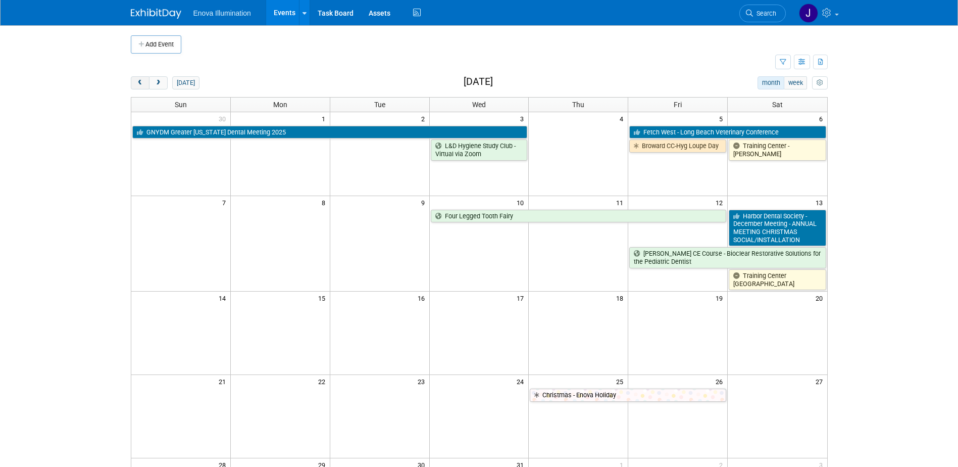
click at [143, 81] on span "prev" at bounding box center [140, 83] width 8 height 7
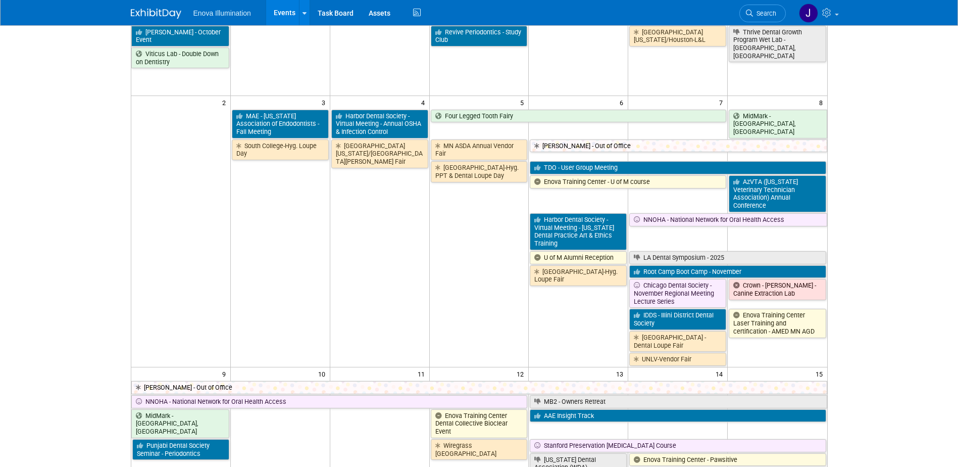
scroll to position [101, 0]
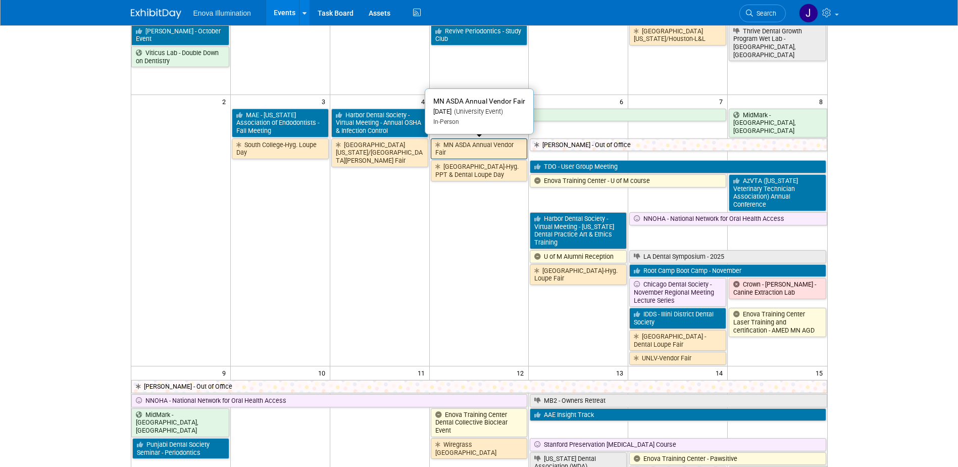
click at [463, 148] on link "MN ASDA Annual Vendor Fair" at bounding box center [479, 148] width 97 height 21
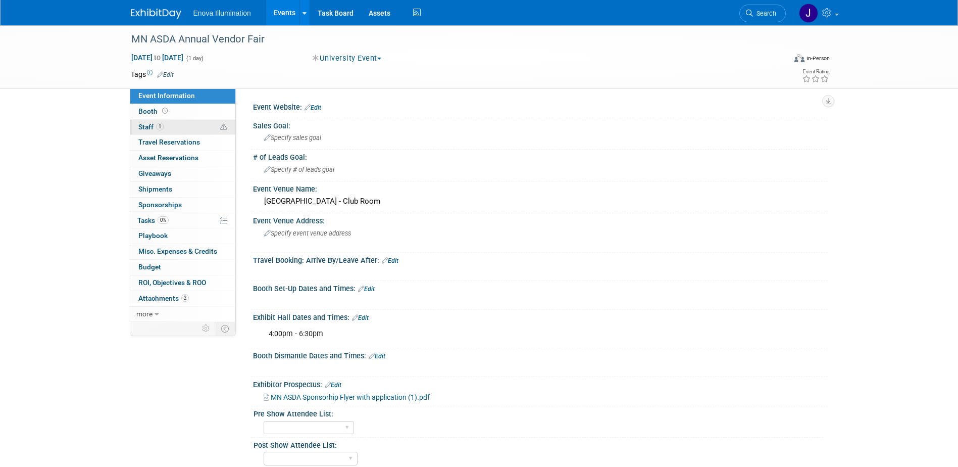
click at [168, 128] on link "1 Staff 1" at bounding box center [182, 127] width 105 height 15
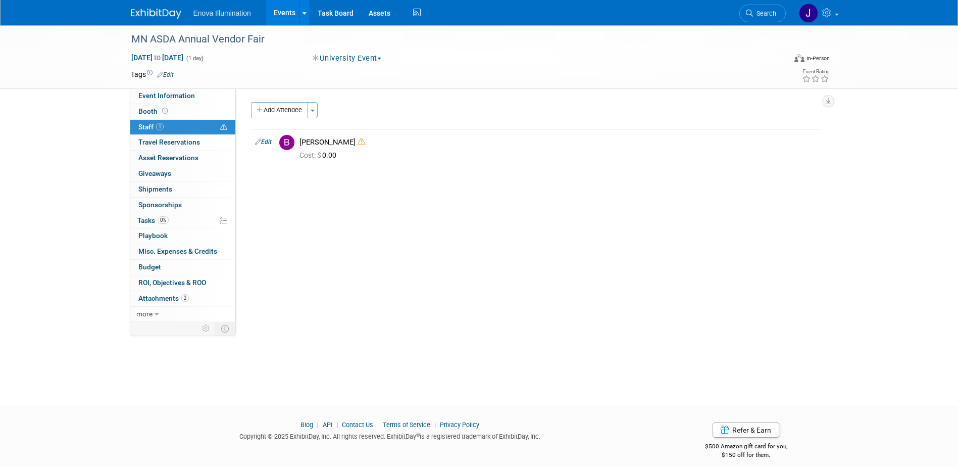
click at [160, 16] on img at bounding box center [156, 14] width 51 height 10
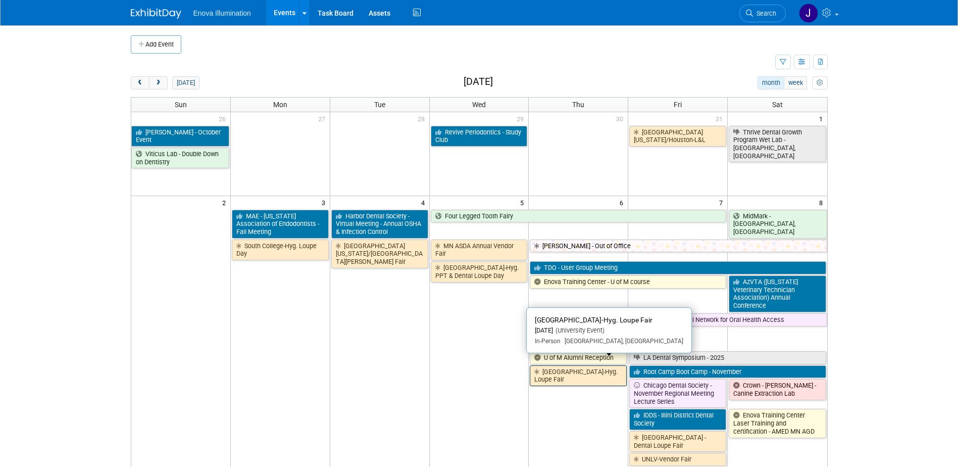
click at [551, 365] on link "[GEOGRAPHIC_DATA]-Hyg. Loupe Fair" at bounding box center [578, 375] width 97 height 21
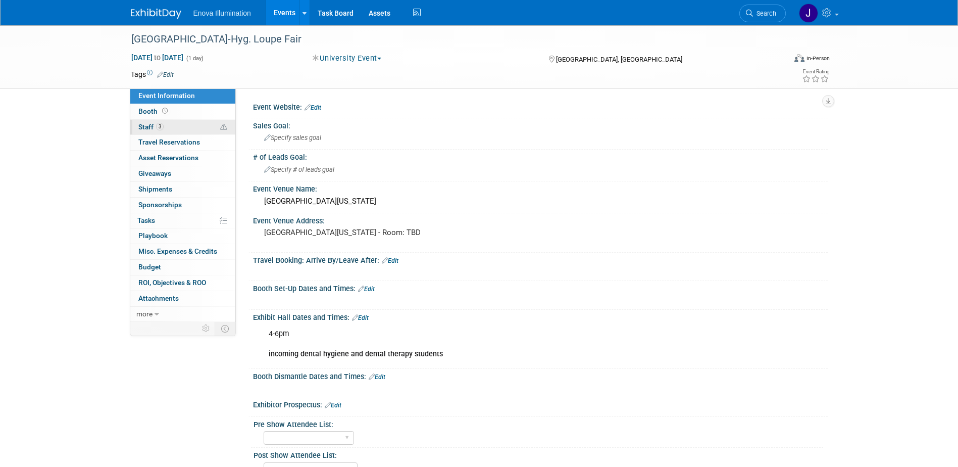
click at [207, 127] on link "3 Staff 3" at bounding box center [182, 127] width 105 height 15
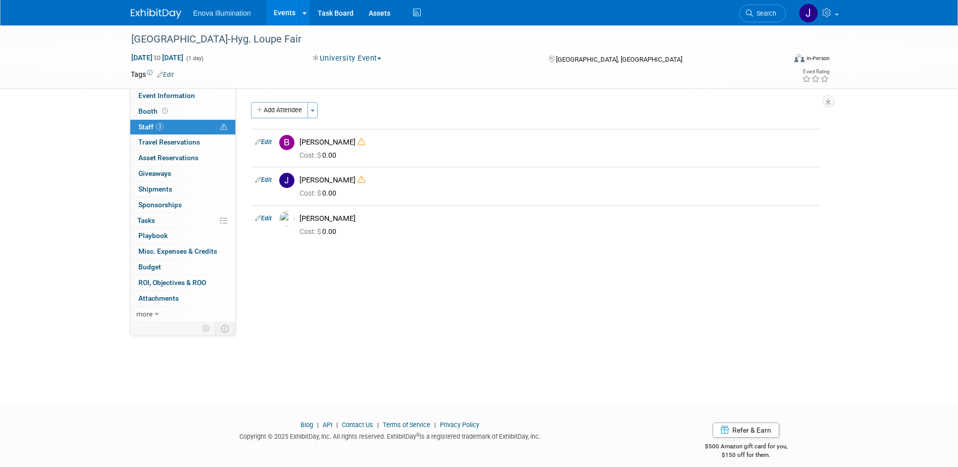
click at [178, 9] on img at bounding box center [156, 14] width 51 height 10
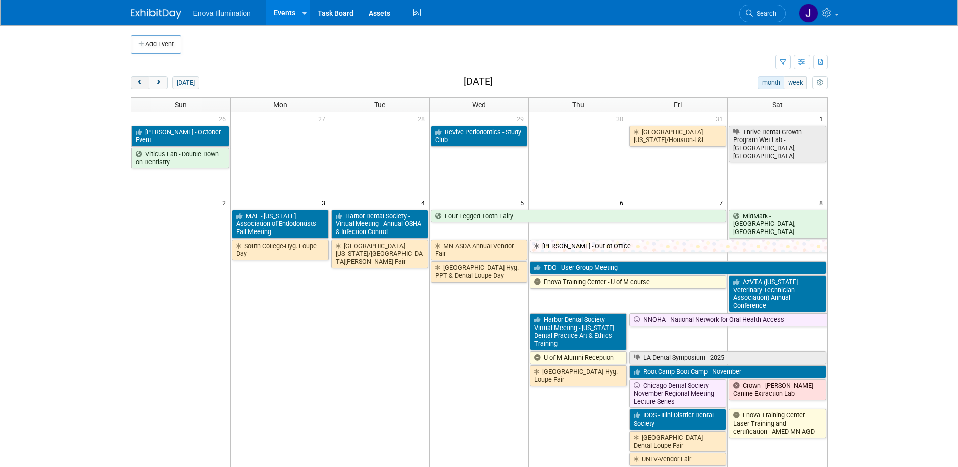
click at [145, 82] on button "prev" at bounding box center [140, 82] width 19 height 13
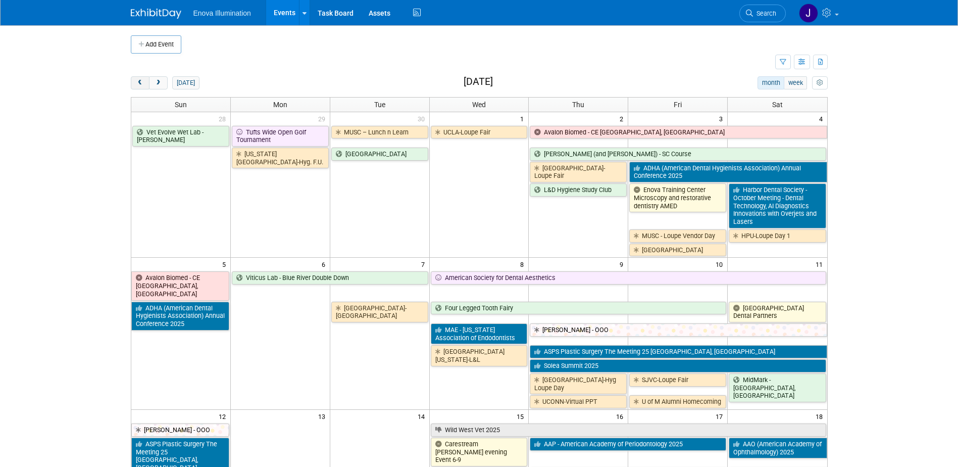
click at [145, 82] on button "prev" at bounding box center [140, 82] width 19 height 13
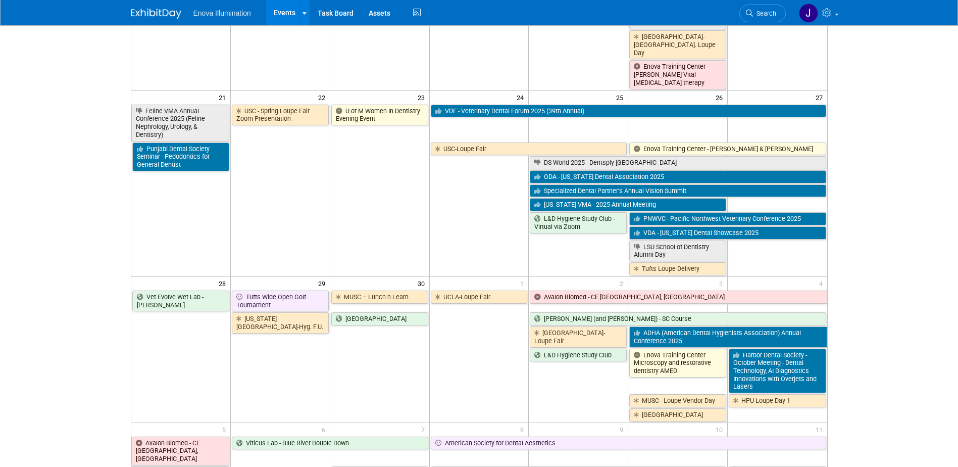
scroll to position [707, 0]
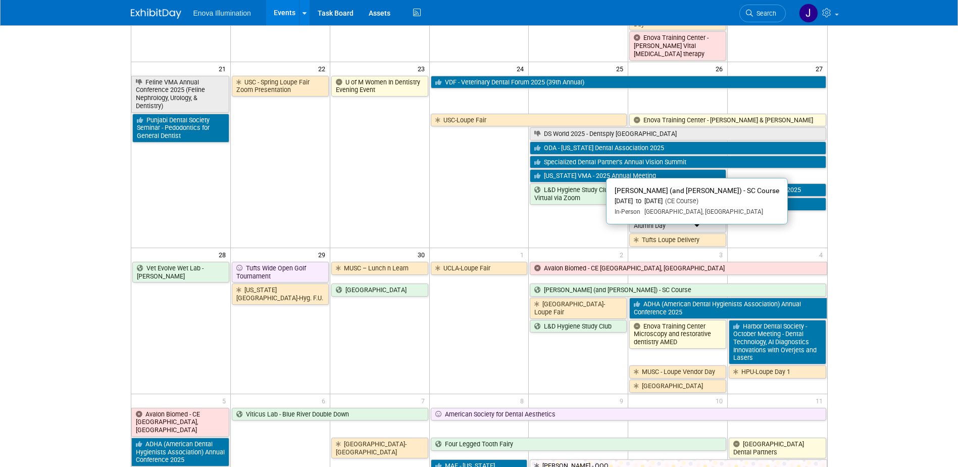
click at [586, 283] on link "[PERSON_NAME] (and [PERSON_NAME]) - SC Course" at bounding box center [678, 289] width 296 height 13
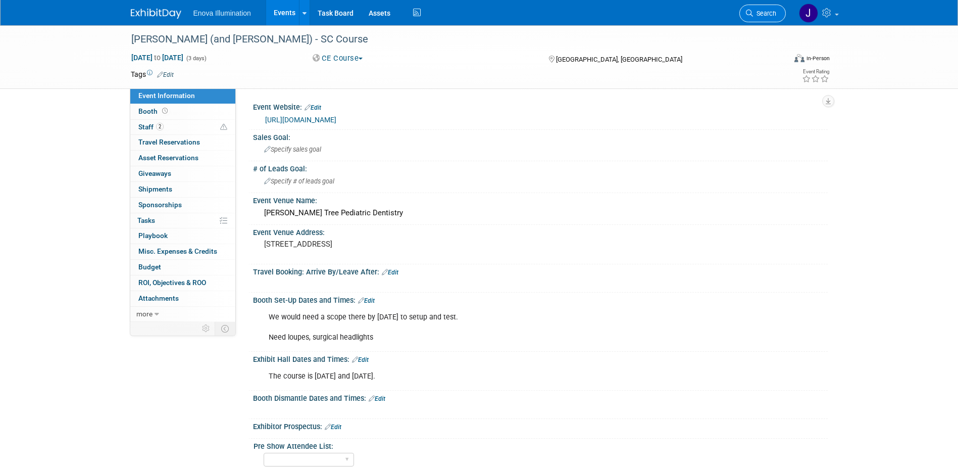
click at [754, 12] on span "Search" at bounding box center [764, 14] width 23 height 8
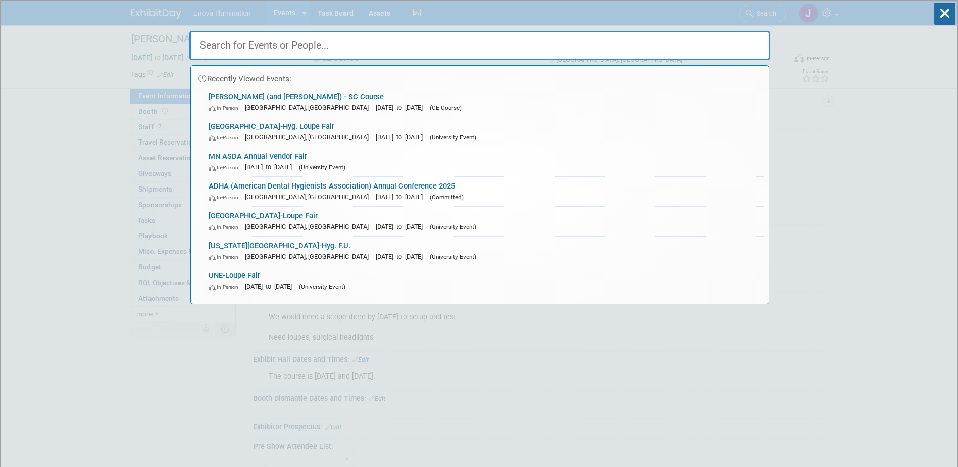
click at [747, 37] on input "text" at bounding box center [479, 45] width 581 height 29
click at [375, 43] on input "text" at bounding box center [479, 45] width 581 height 29
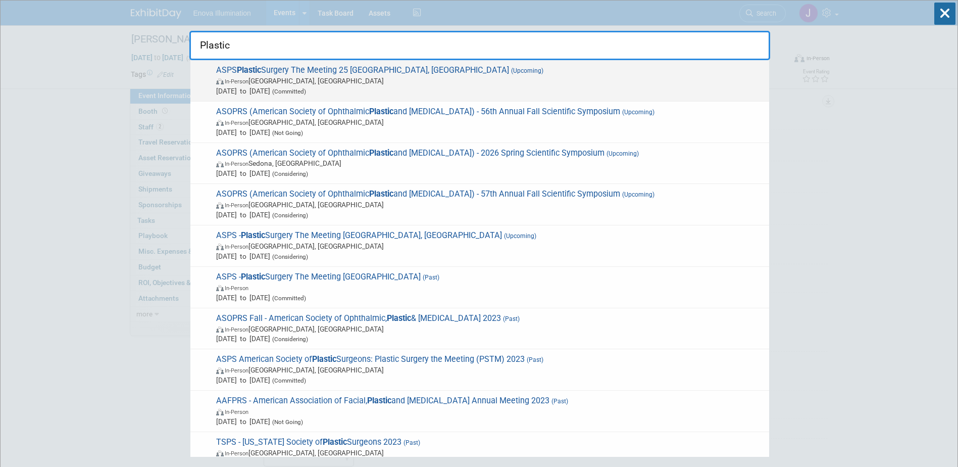
type input "Plastic"
click at [255, 86] on span "Oct 9, 2025 to Oct 12, 2025 (Committed)" at bounding box center [490, 91] width 548 height 10
